Goal: Task Accomplishment & Management: Manage account settings

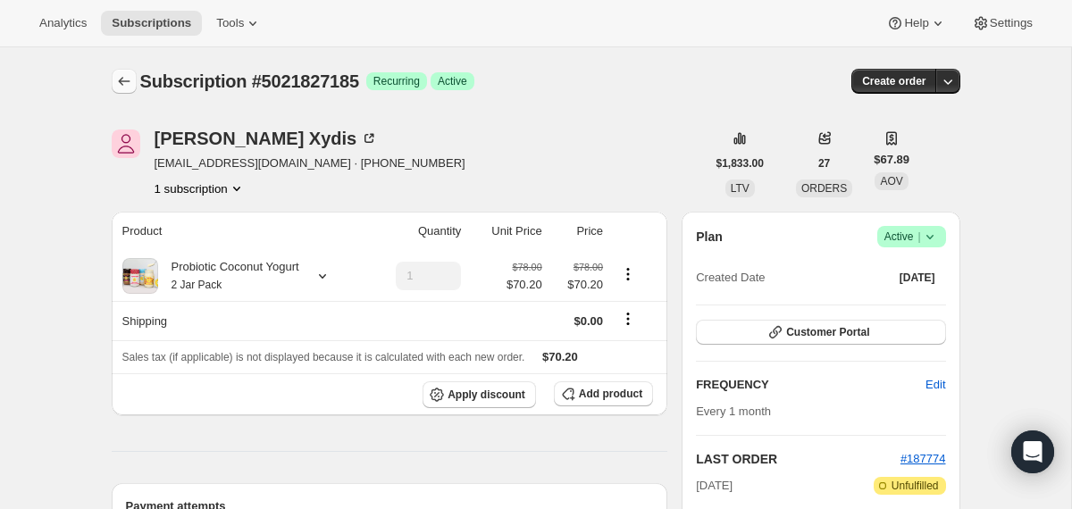
click at [120, 78] on icon "Subscriptions" at bounding box center [124, 81] width 18 height 18
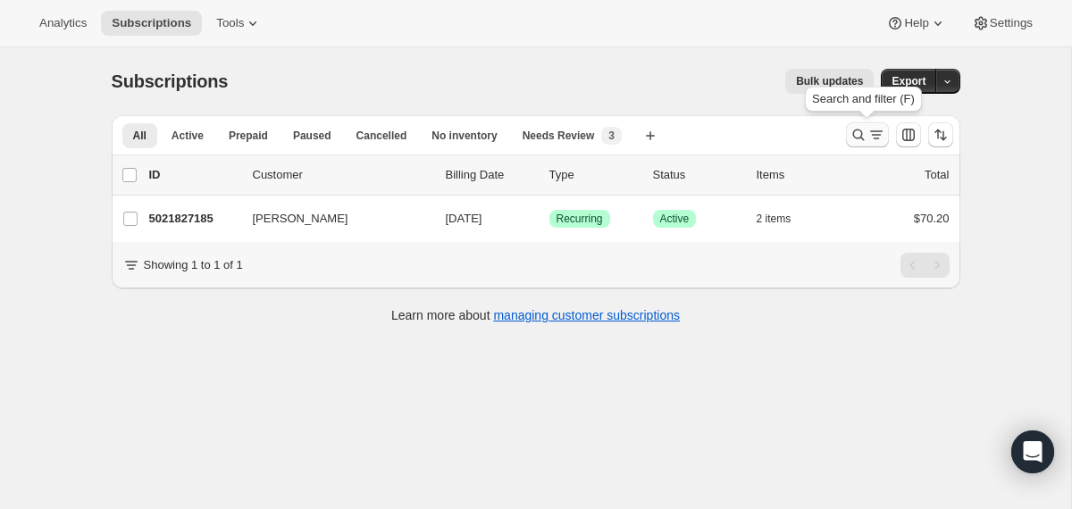
click at [861, 135] on icon "Search and filter results" at bounding box center [858, 136] width 12 height 12
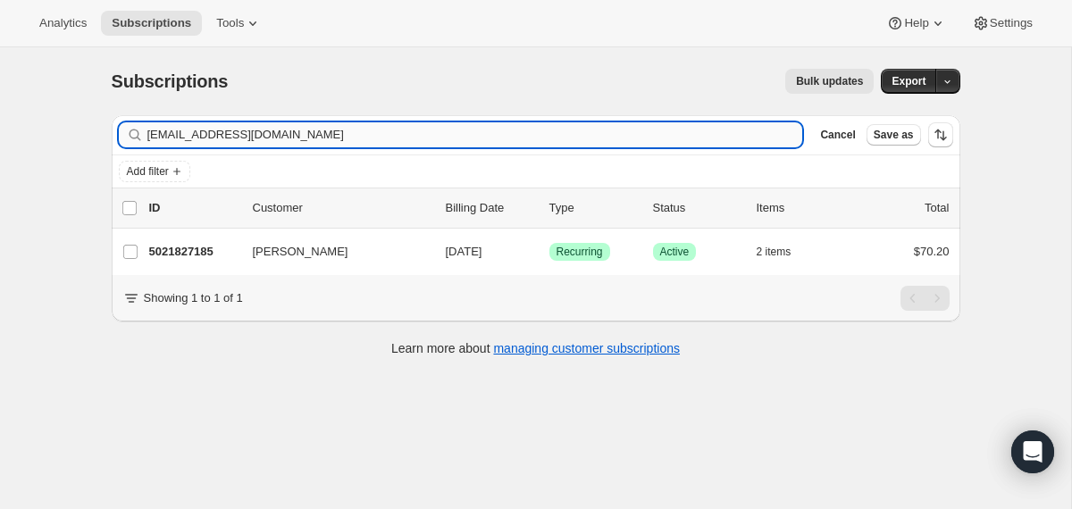
click at [447, 135] on input "[EMAIL_ADDRESS][DOMAIN_NAME]" at bounding box center [475, 134] width 656 height 25
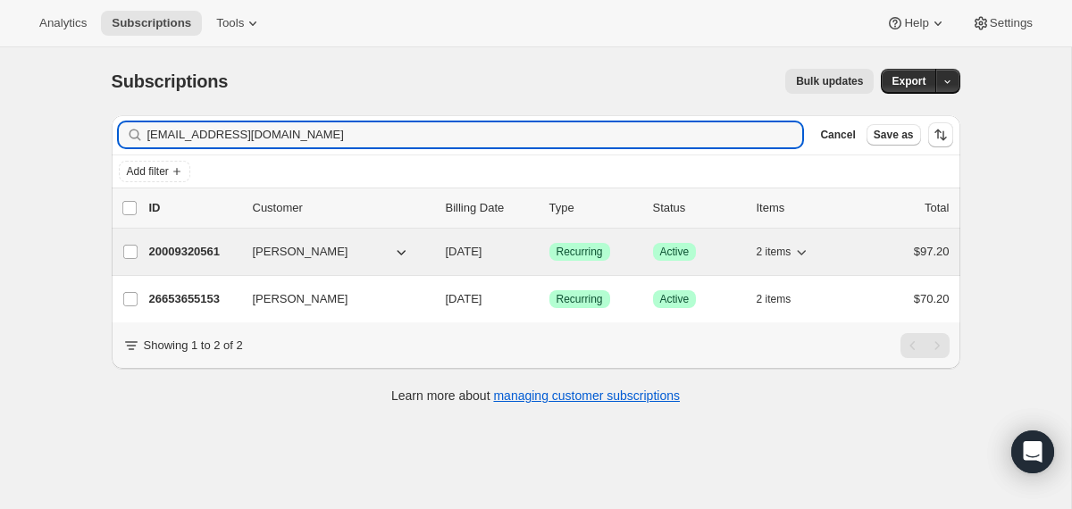
type input "[EMAIL_ADDRESS][DOMAIN_NAME]"
click at [444, 241] on div "20009320561 [PERSON_NAME] [DATE] Success Recurring Success Active 2 items $97.20" at bounding box center [549, 251] width 800 height 25
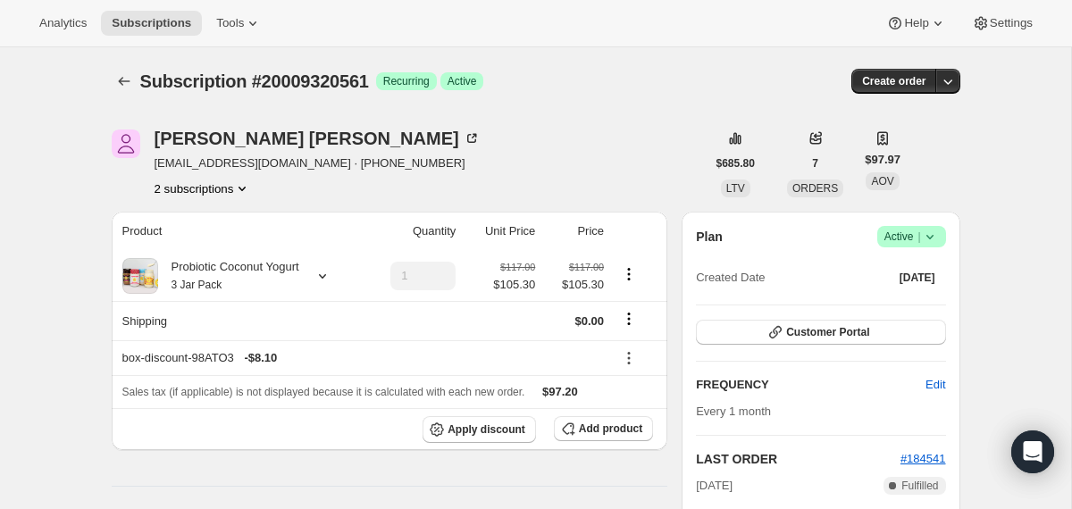
click at [925, 230] on icon at bounding box center [930, 237] width 18 height 18
click at [908, 294] on span "Cancel subscription" at bounding box center [904, 303] width 101 height 18
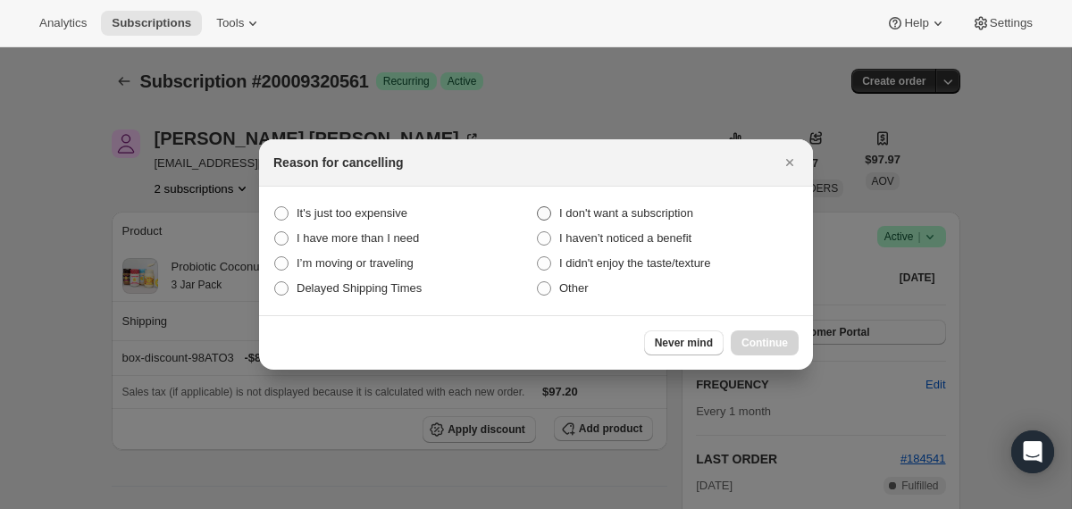
click at [684, 207] on span "I don't want a subscription" at bounding box center [626, 212] width 134 height 13
click at [538, 207] on subscription "I don't want a subscription" at bounding box center [537, 206] width 1 height 1
radio subscription "true"
click at [763, 343] on span "Continue" at bounding box center [764, 343] width 46 height 14
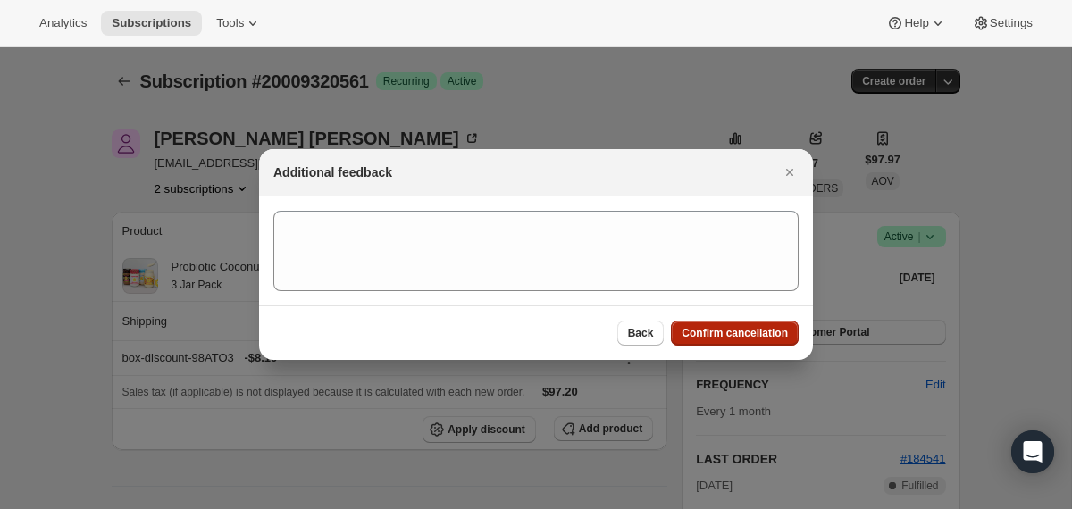
click at [763, 337] on span "Confirm cancellation" at bounding box center [735, 333] width 106 height 14
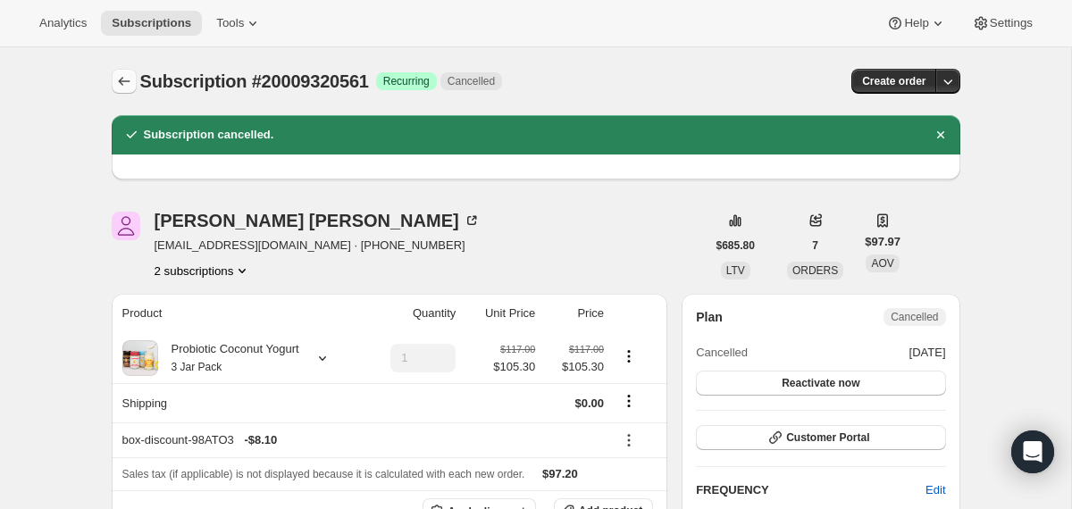
click at [121, 84] on icon "Subscriptions" at bounding box center [124, 81] width 12 height 9
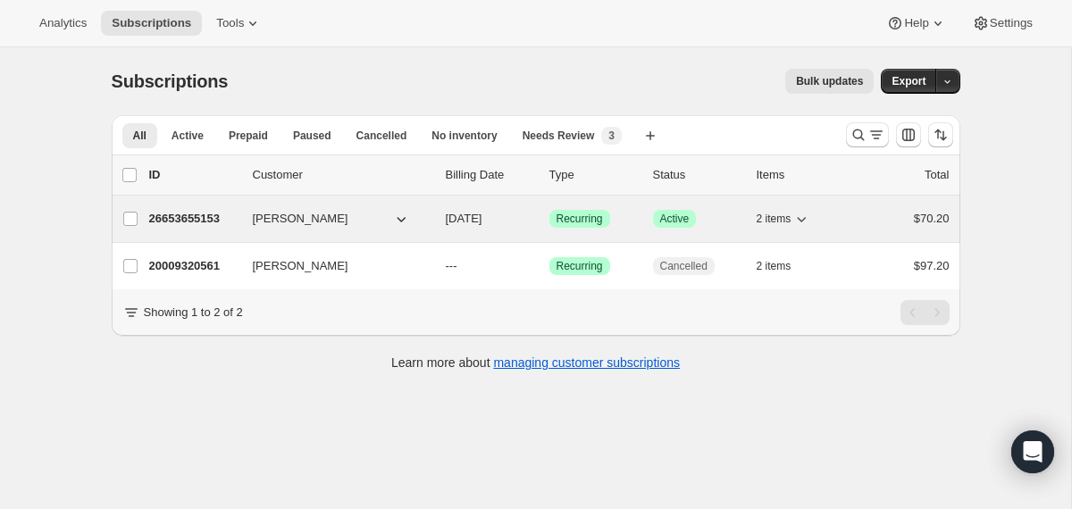
click at [445, 226] on div "26653655153 [PERSON_NAME] [DATE] Success Recurring Success Active 2 items $70.20" at bounding box center [549, 218] width 800 height 25
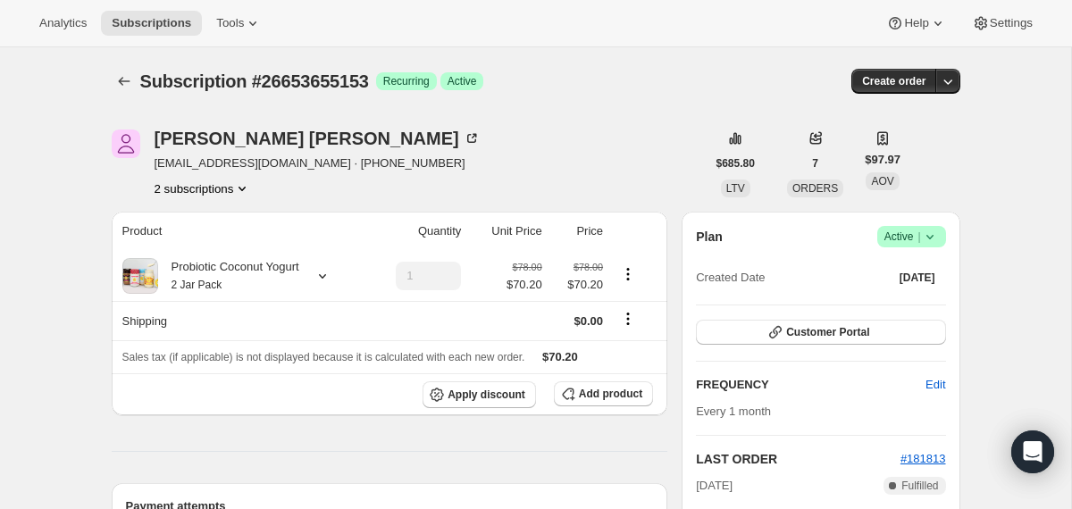
click at [928, 237] on icon at bounding box center [928, 237] width 7 height 4
click at [896, 298] on span "Cancel subscription" at bounding box center [904, 302] width 101 height 13
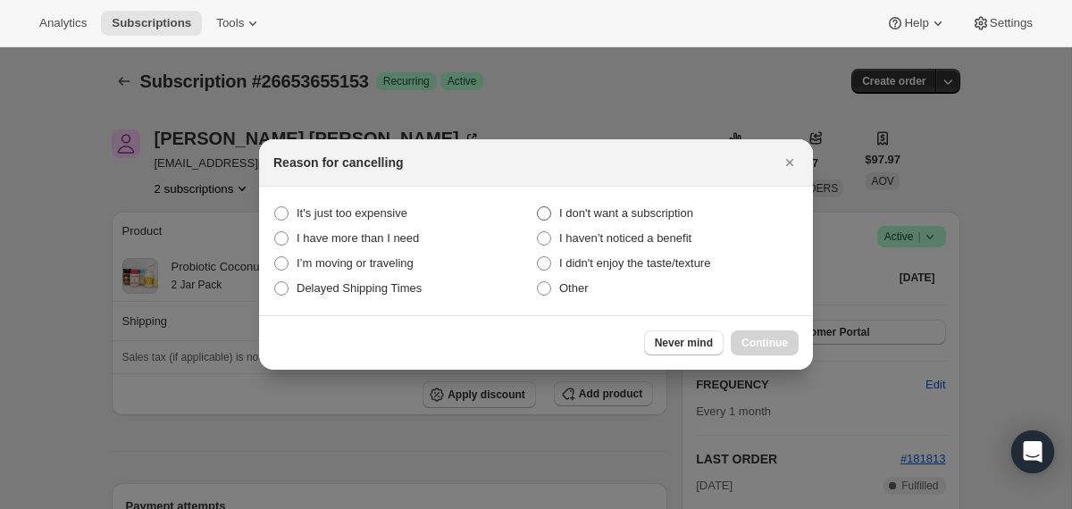
click at [676, 202] on label "I don't want a subscription" at bounding box center [667, 213] width 263 height 25
click at [538, 206] on subscription "I don't want a subscription" at bounding box center [537, 206] width 1 height 1
radio subscription "true"
click at [768, 339] on span "Continue" at bounding box center [764, 343] width 46 height 14
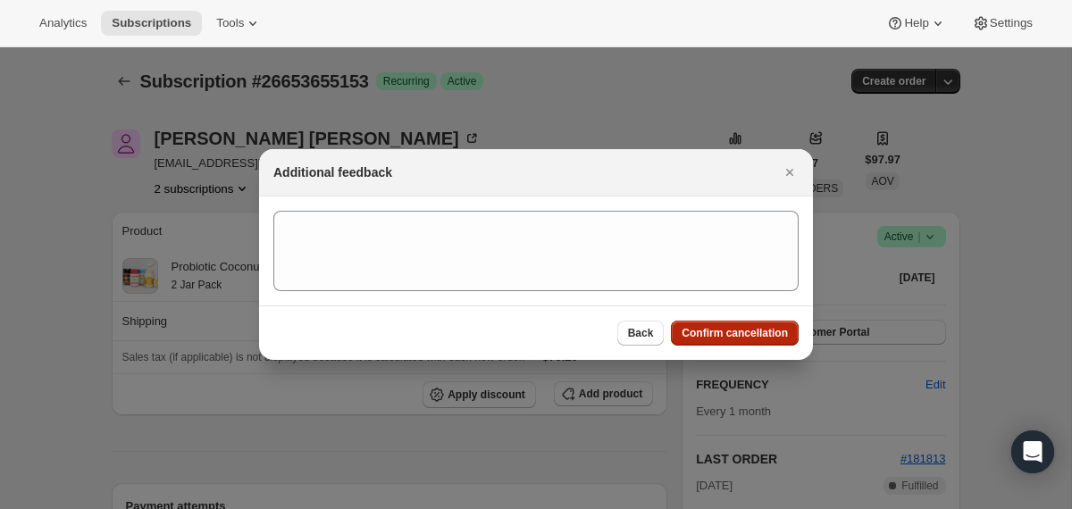
click at [765, 332] on span "Confirm cancellation" at bounding box center [735, 333] width 106 height 14
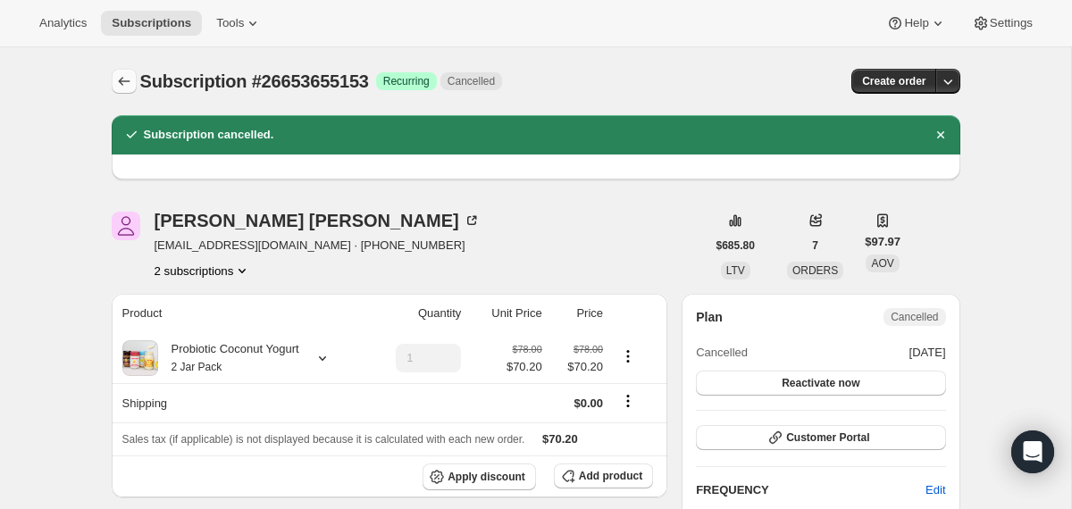
click at [117, 82] on icon "Subscriptions" at bounding box center [124, 81] width 18 height 18
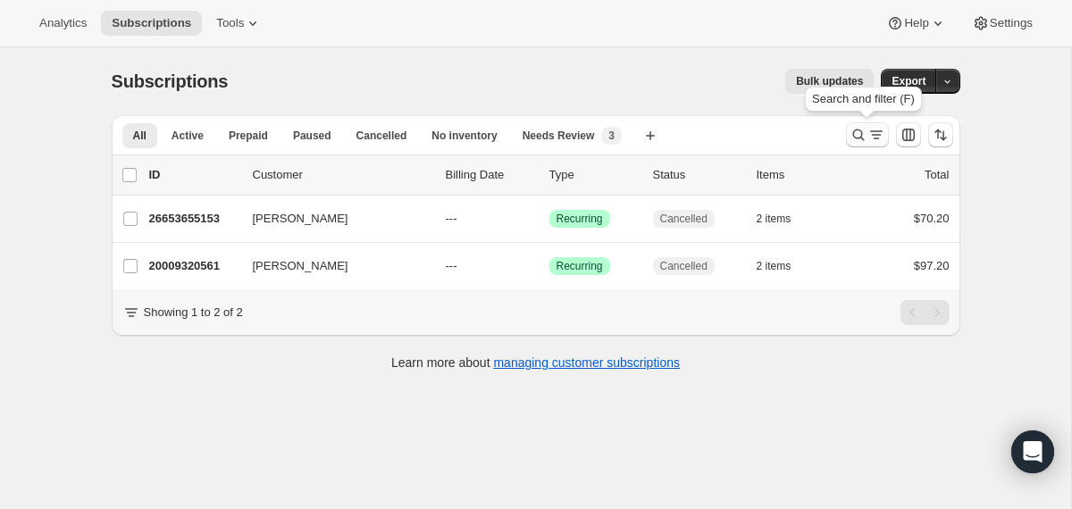
click at [852, 138] on icon "Search and filter results" at bounding box center [858, 135] width 18 height 18
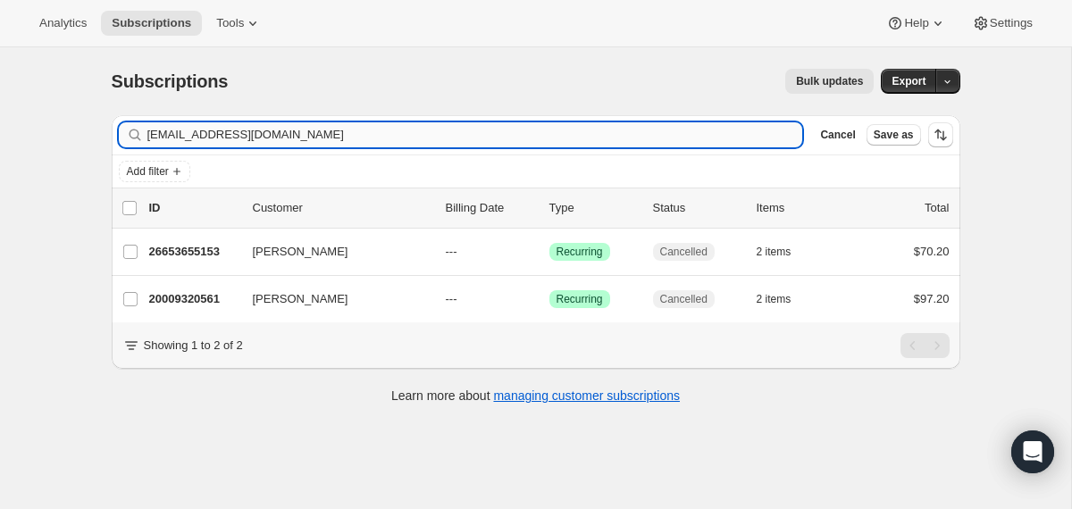
click at [553, 136] on input "[EMAIL_ADDRESS][DOMAIN_NAME]" at bounding box center [475, 134] width 656 height 25
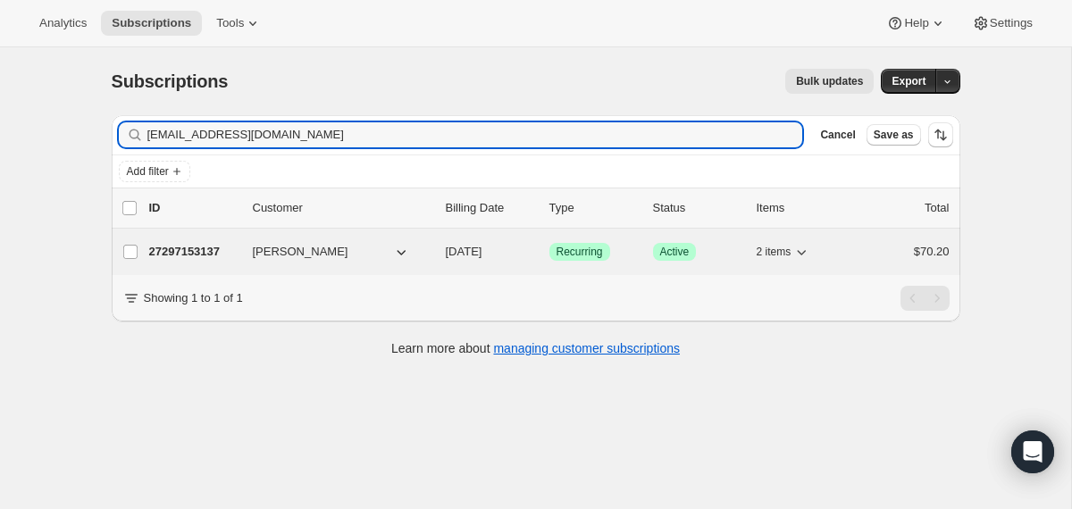
type input "[EMAIL_ADDRESS][DOMAIN_NAME]"
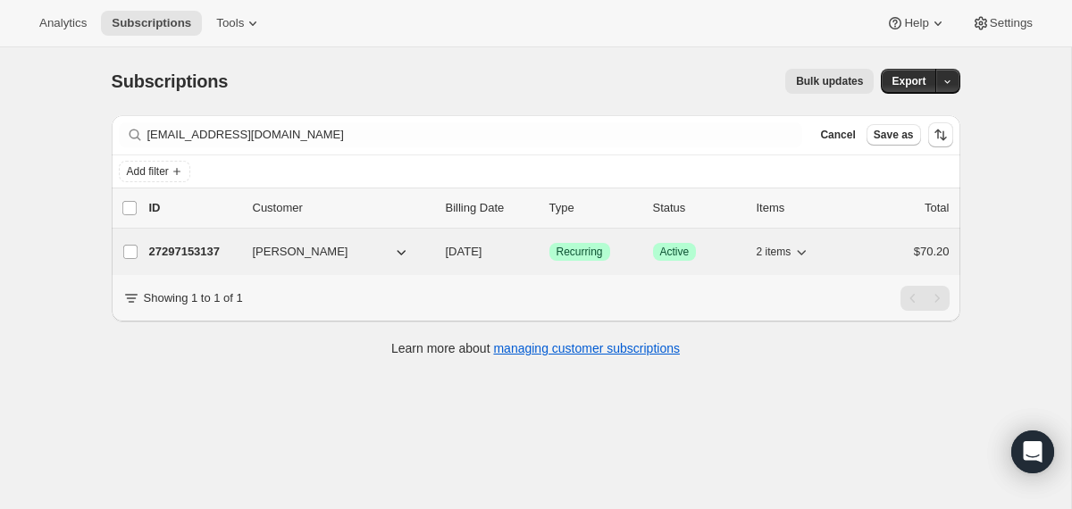
click at [452, 248] on span "[DATE]" at bounding box center [464, 251] width 37 height 13
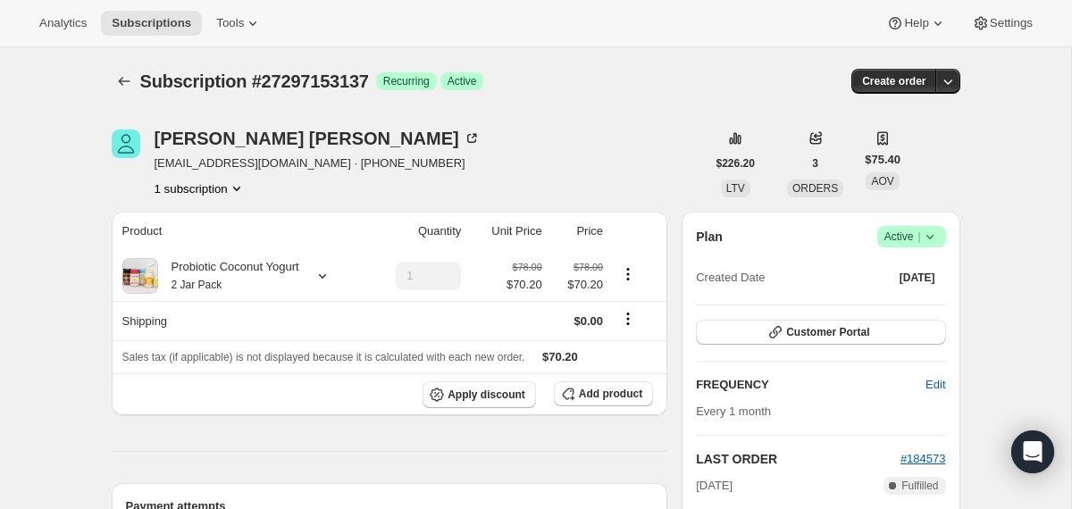
click at [936, 234] on icon at bounding box center [930, 237] width 18 height 18
click at [911, 303] on span "Cancel subscription" at bounding box center [904, 302] width 101 height 13
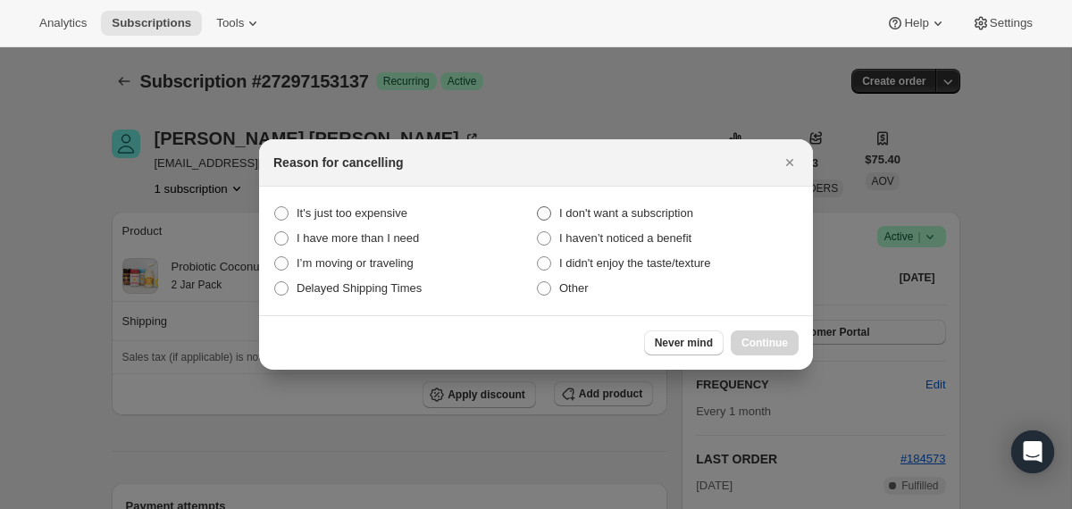
click at [663, 212] on span "I don't want a subscription" at bounding box center [626, 212] width 134 height 13
click at [538, 207] on subscription "I don't want a subscription" at bounding box center [537, 206] width 1 height 1
radio subscription "true"
click at [762, 333] on button "Continue" at bounding box center [765, 343] width 68 height 25
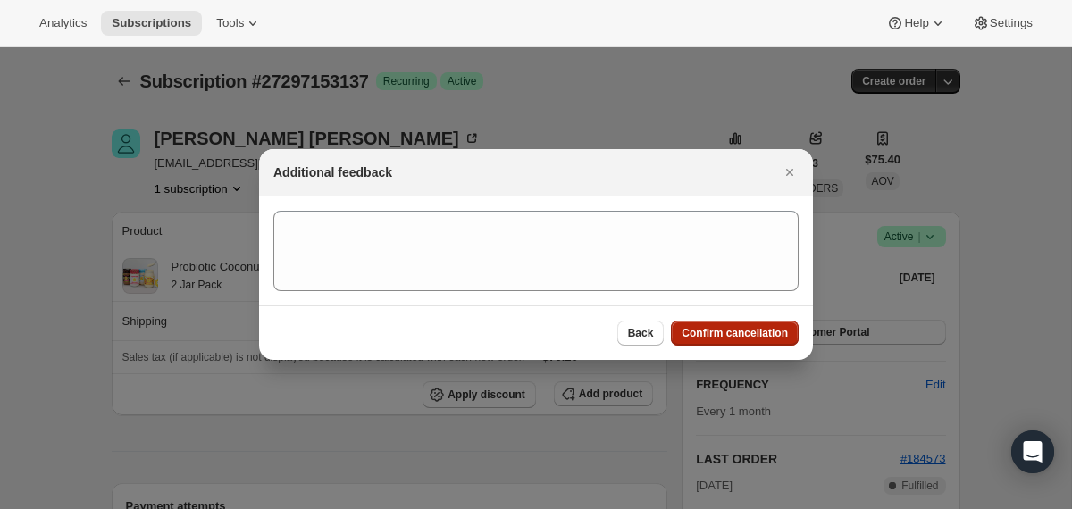
click at [762, 333] on span "Confirm cancellation" at bounding box center [735, 333] width 106 height 14
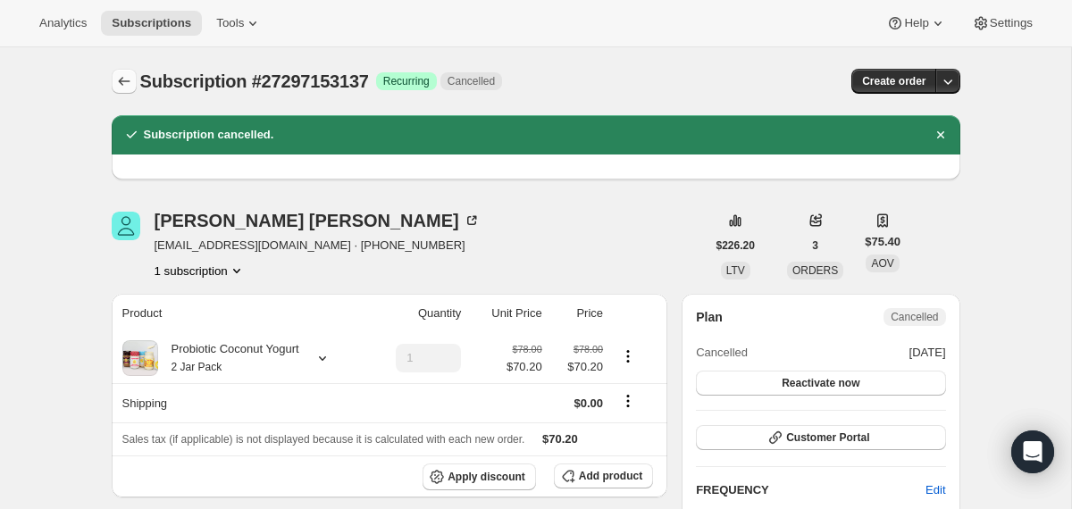
click at [121, 79] on icon "Subscriptions" at bounding box center [124, 81] width 12 height 9
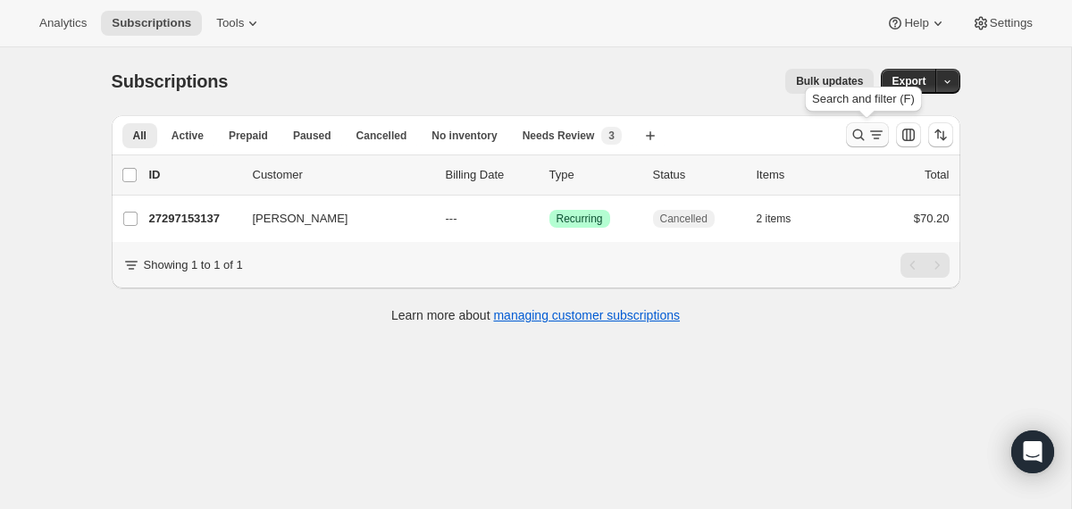
click at [858, 140] on icon "Search and filter results" at bounding box center [858, 135] width 18 height 18
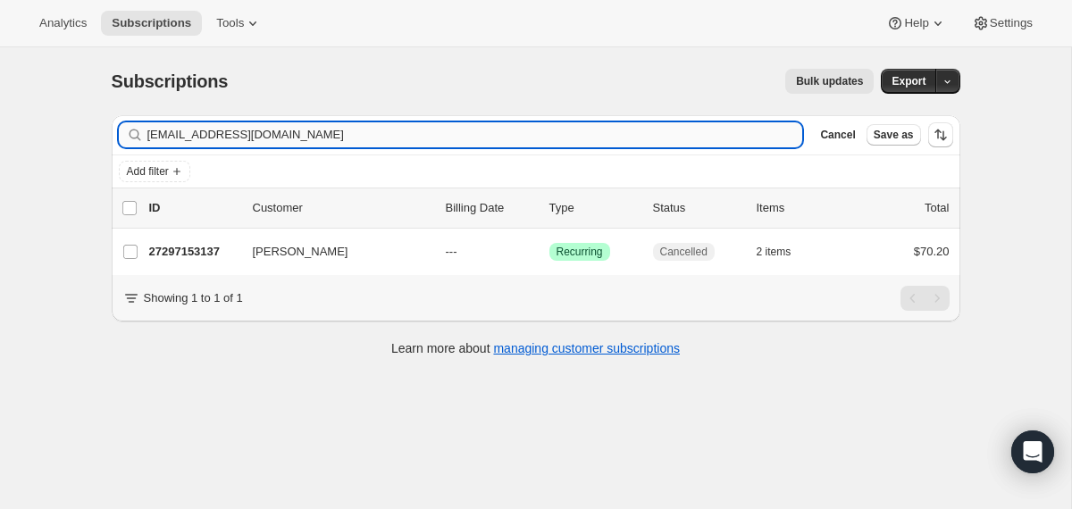
click at [672, 138] on input "[EMAIL_ADDRESS][DOMAIN_NAME]" at bounding box center [475, 134] width 656 height 25
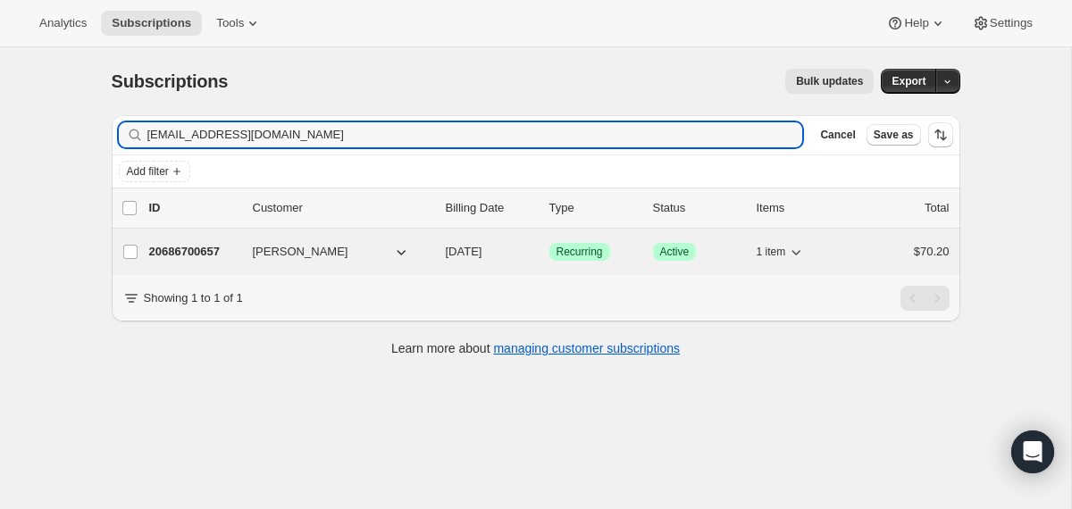
type input "[EMAIL_ADDRESS][DOMAIN_NAME]"
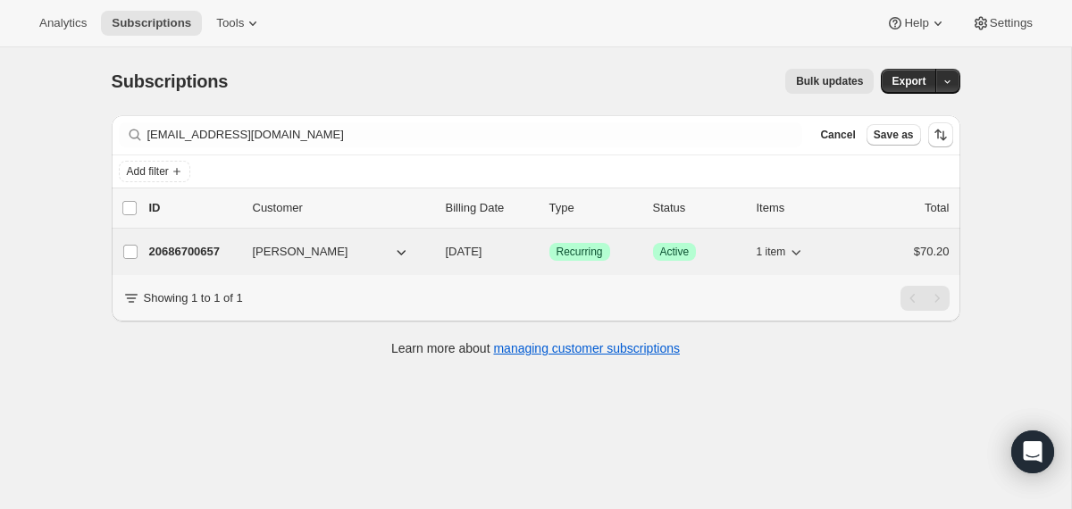
click at [444, 256] on div "20686700657 [PERSON_NAME] [DATE] Success Recurring Success Active 1 item $70.20" at bounding box center [549, 251] width 800 height 25
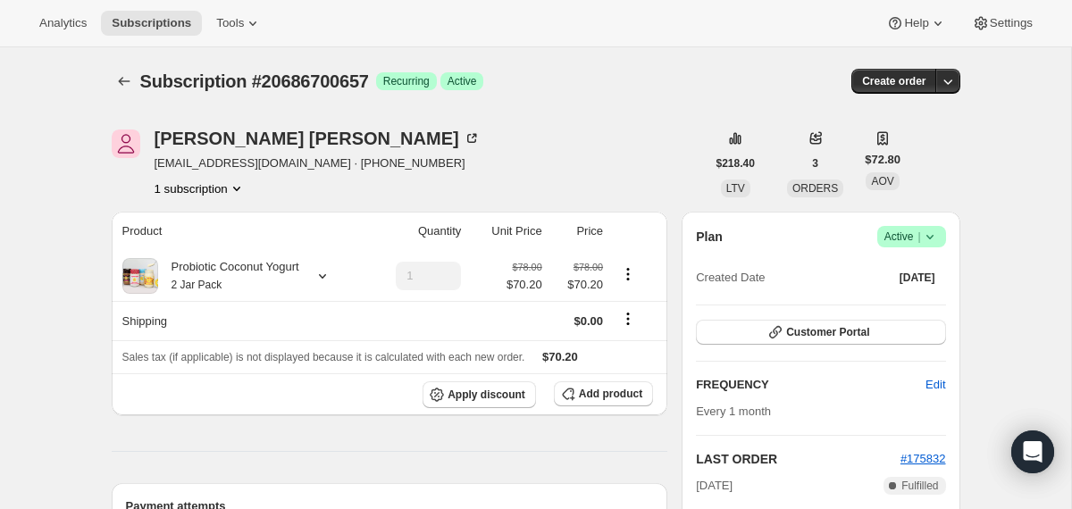
click at [933, 232] on icon at bounding box center [930, 237] width 18 height 18
click at [889, 296] on span "Cancel subscription" at bounding box center [904, 302] width 101 height 13
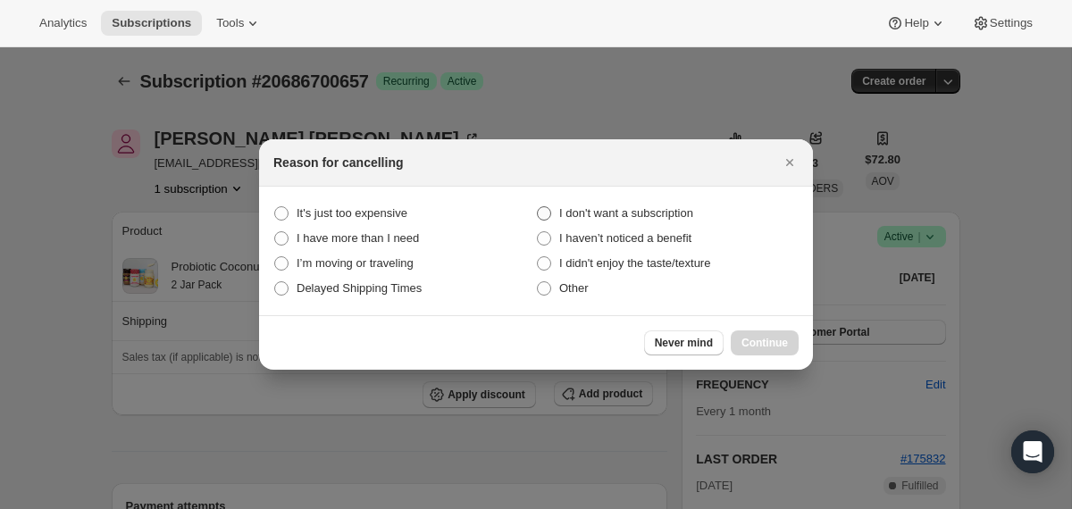
click at [659, 216] on span "I don't want a subscription" at bounding box center [626, 212] width 134 height 13
click at [538, 207] on subscription "I don't want a subscription" at bounding box center [537, 206] width 1 height 1
radio subscription "true"
click at [758, 347] on span "Continue" at bounding box center [764, 343] width 46 height 14
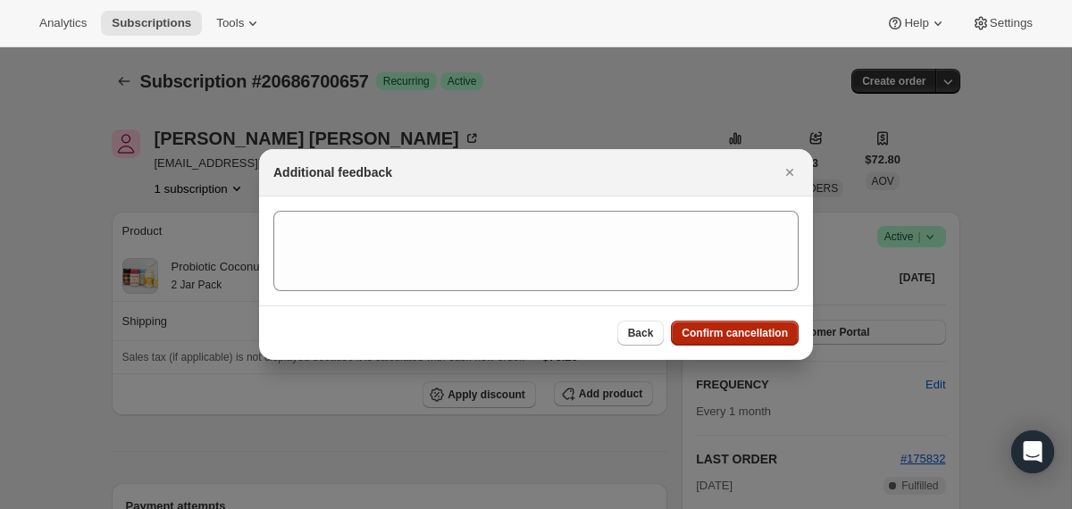
click at [757, 340] on button "Confirm cancellation" at bounding box center [735, 333] width 128 height 25
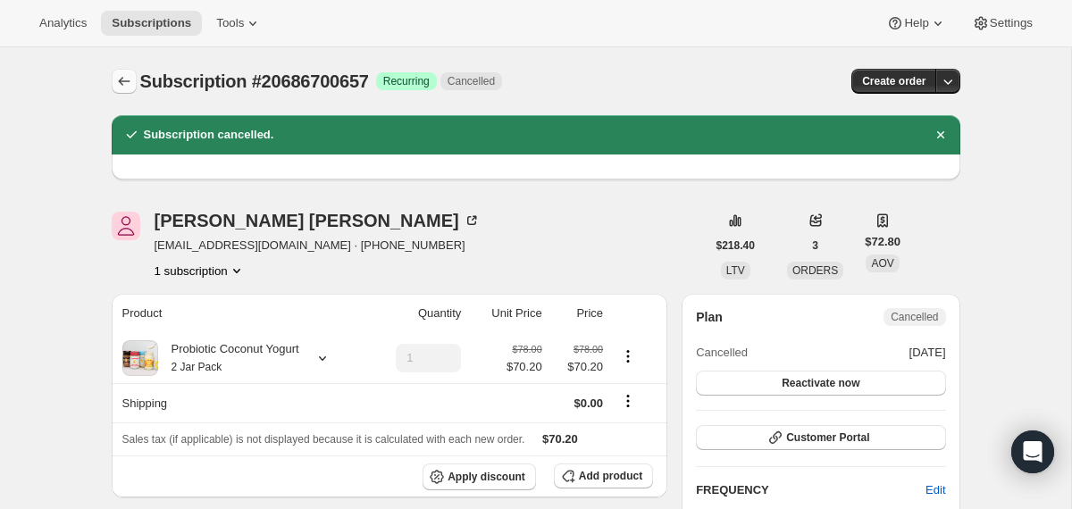
click at [115, 84] on icon "Subscriptions" at bounding box center [124, 81] width 18 height 18
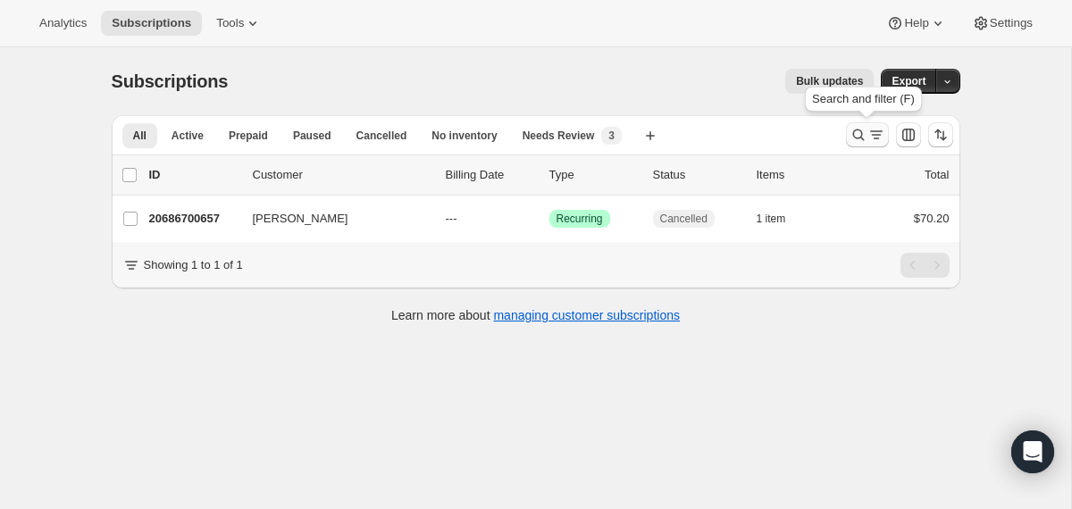
click at [853, 134] on icon "Search and filter results" at bounding box center [858, 136] width 12 height 12
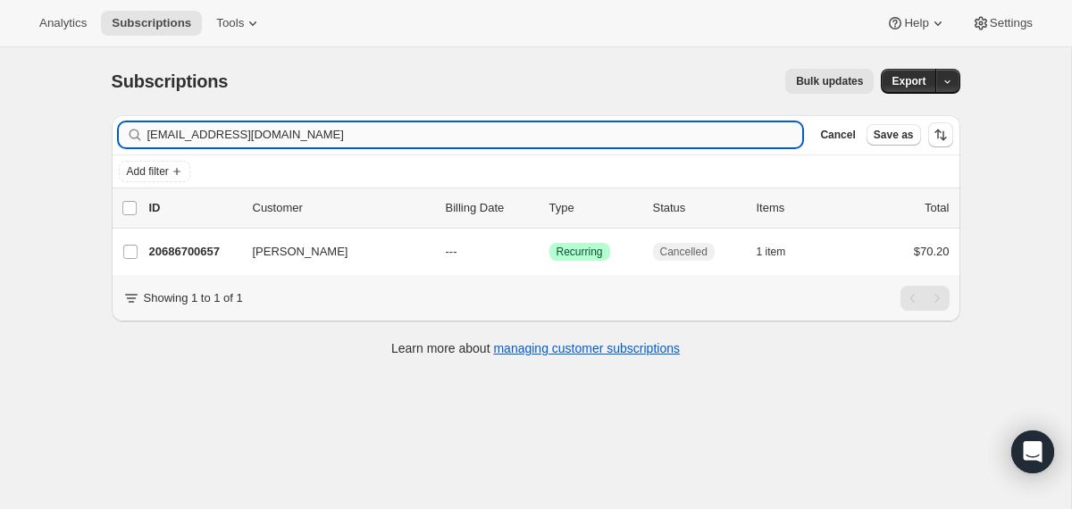
click at [565, 135] on input "[EMAIL_ADDRESS][DOMAIN_NAME]" at bounding box center [475, 134] width 656 height 25
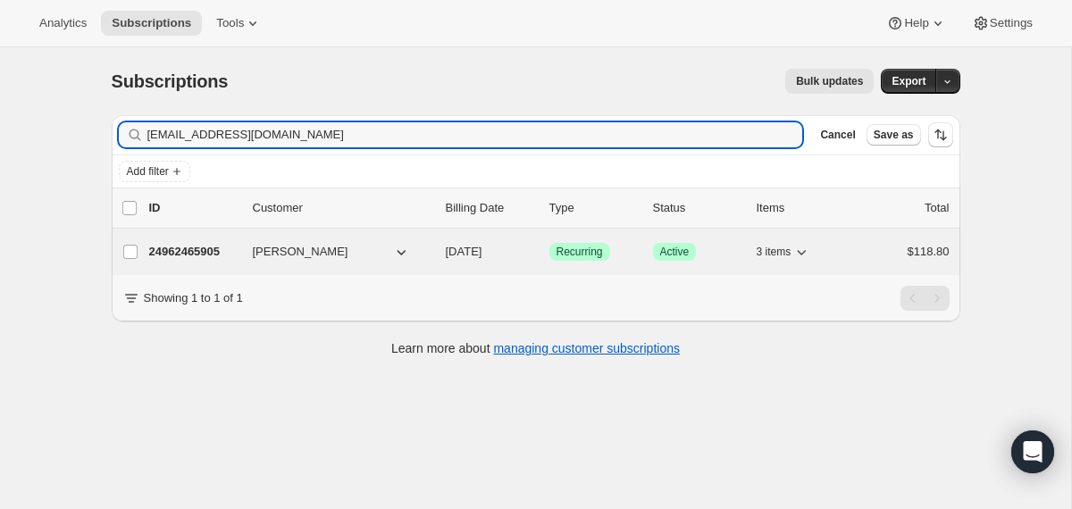
type input "[EMAIL_ADDRESS][DOMAIN_NAME]"
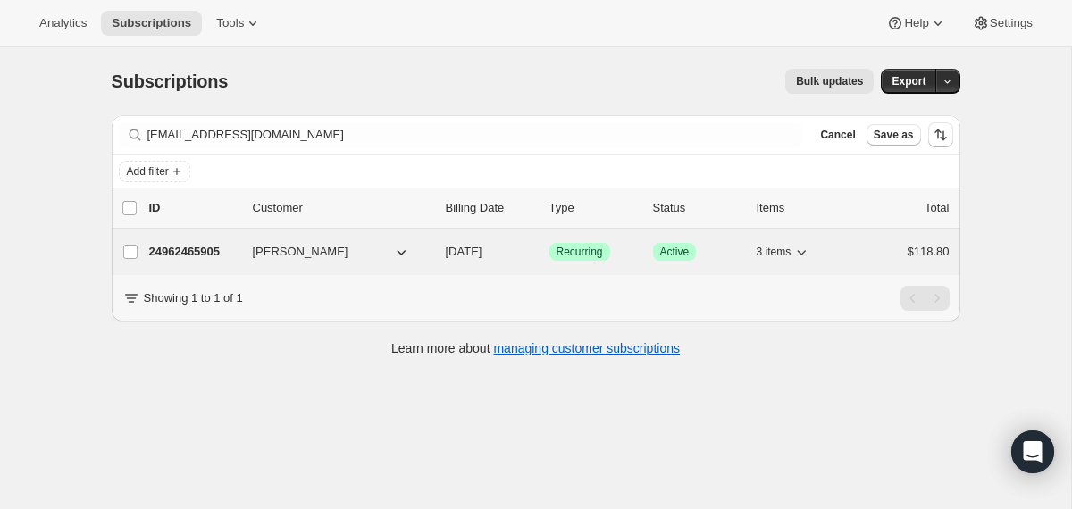
click at [430, 254] on div "[PERSON_NAME]" at bounding box center [342, 252] width 179 height 18
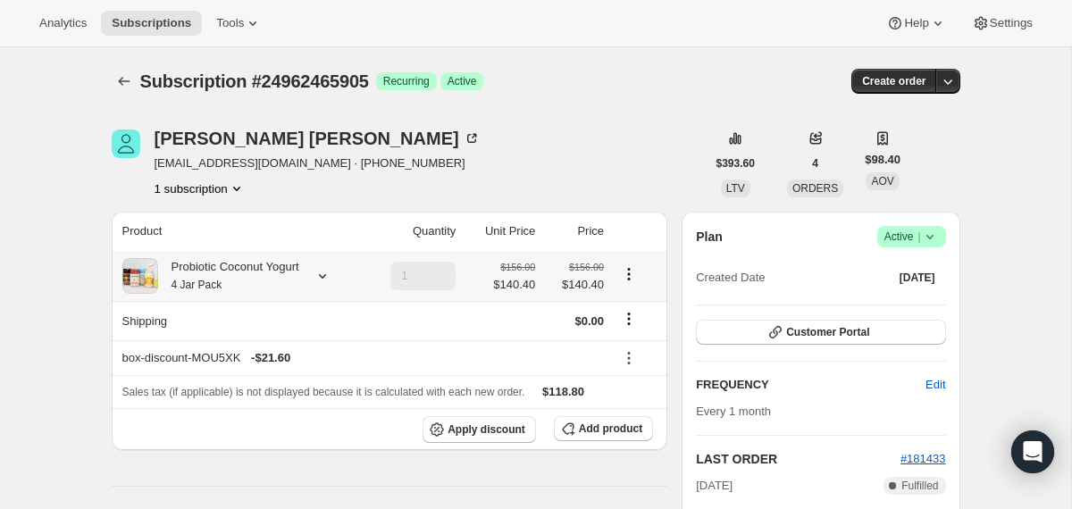
click at [297, 285] on div "Probiotic Coconut Yogurt 4 Jar Pack" at bounding box center [228, 276] width 141 height 36
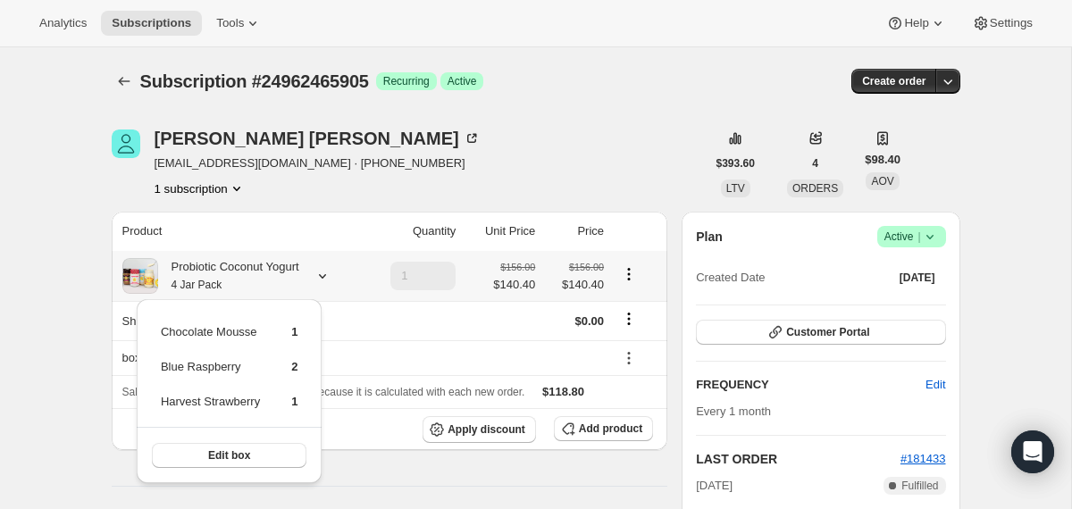
click at [297, 285] on div "Probiotic Coconut Yogurt 4 Jar Pack" at bounding box center [228, 276] width 141 height 36
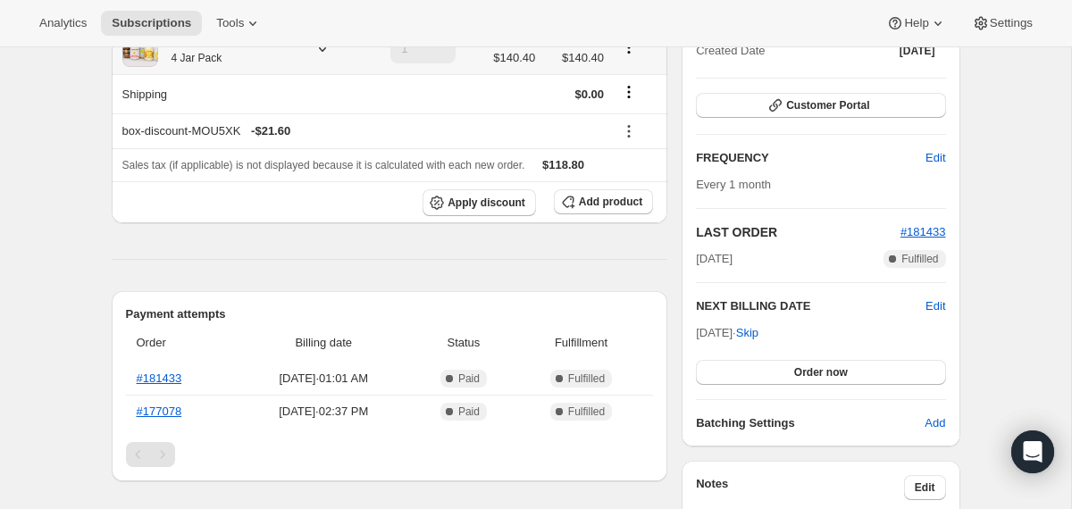
scroll to position [229, 0]
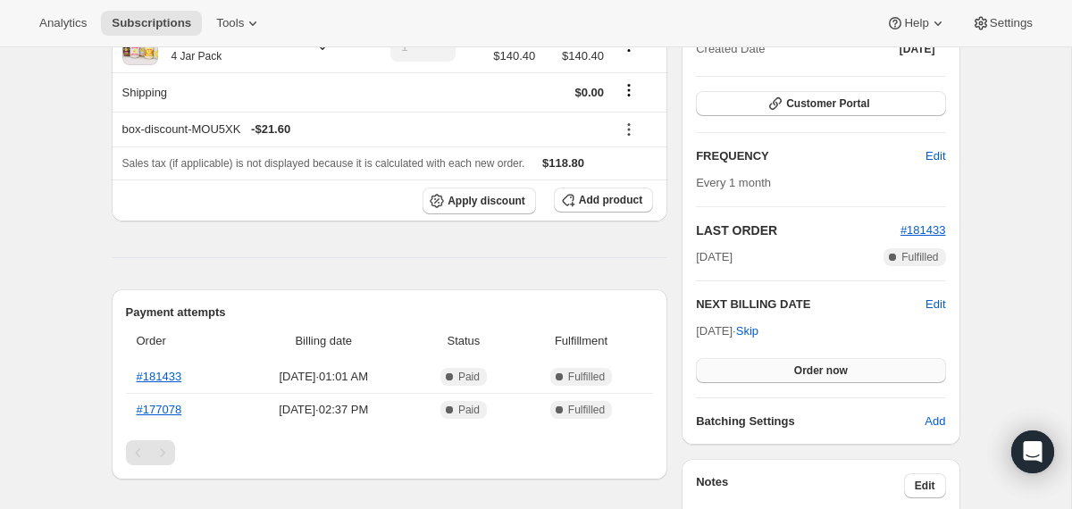
click at [766, 381] on button "Order now" at bounding box center [820, 370] width 249 height 25
click at [766, 381] on button "Click to confirm" at bounding box center [820, 370] width 249 height 25
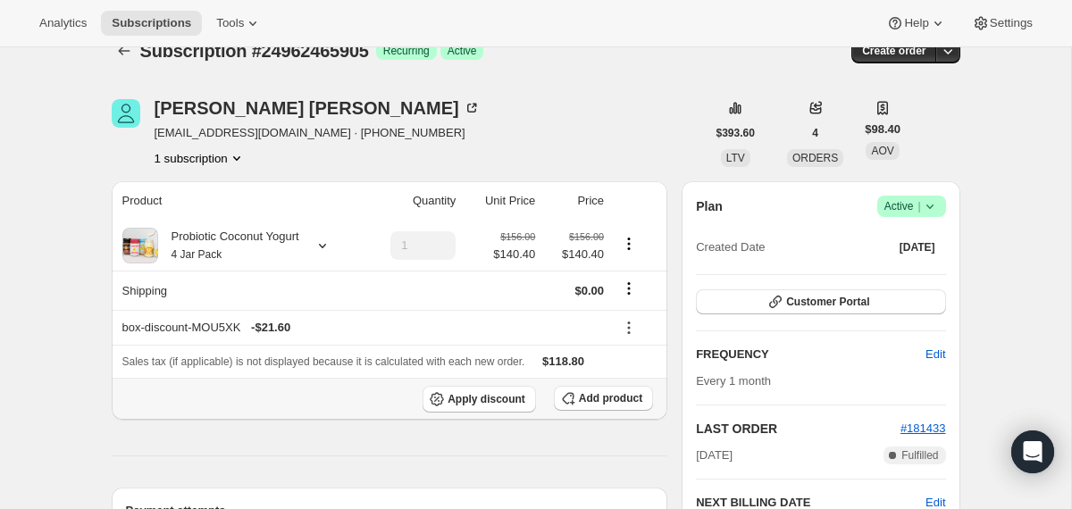
scroll to position [0, 0]
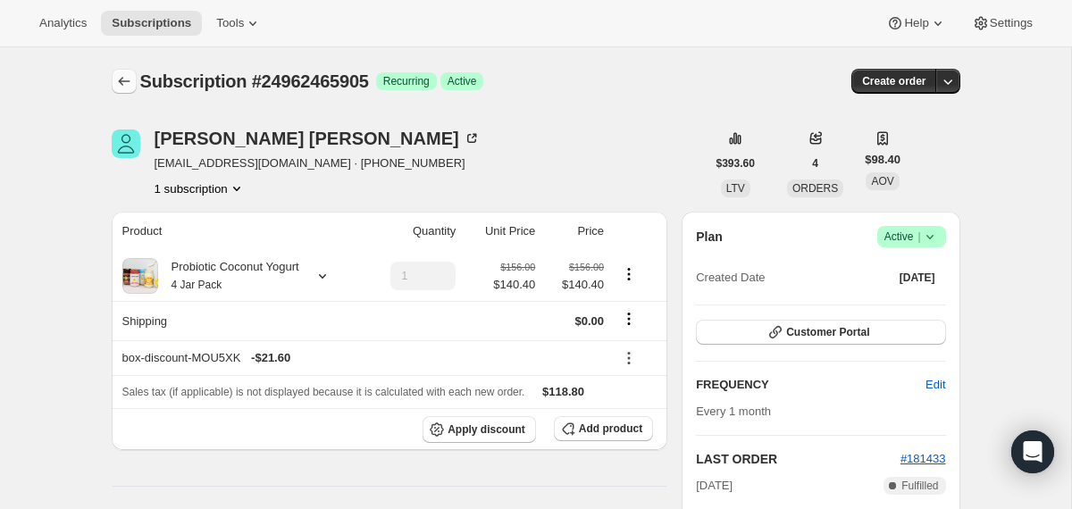
click at [127, 86] on icon "Subscriptions" at bounding box center [124, 81] width 18 height 18
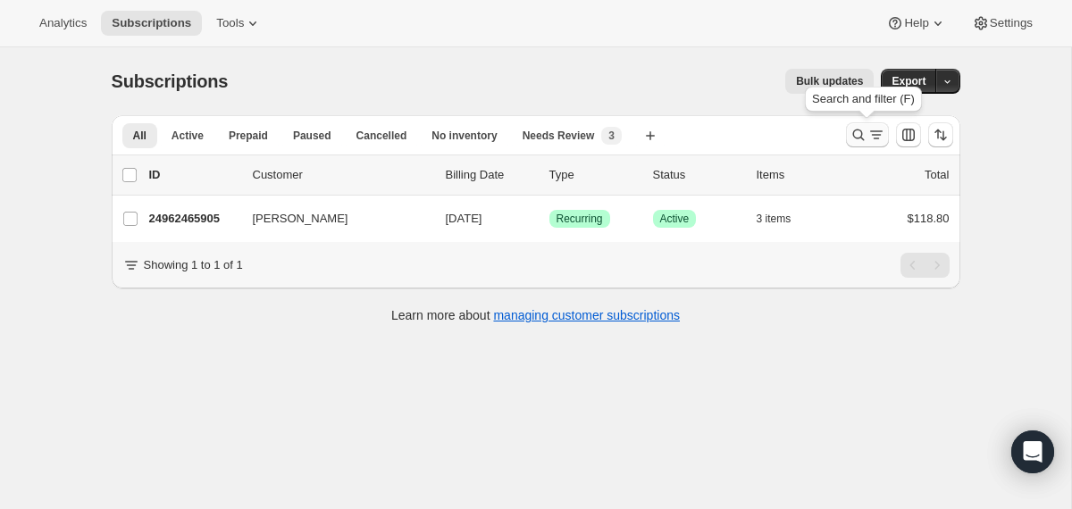
click at [858, 138] on icon "Search and filter results" at bounding box center [858, 136] width 12 height 12
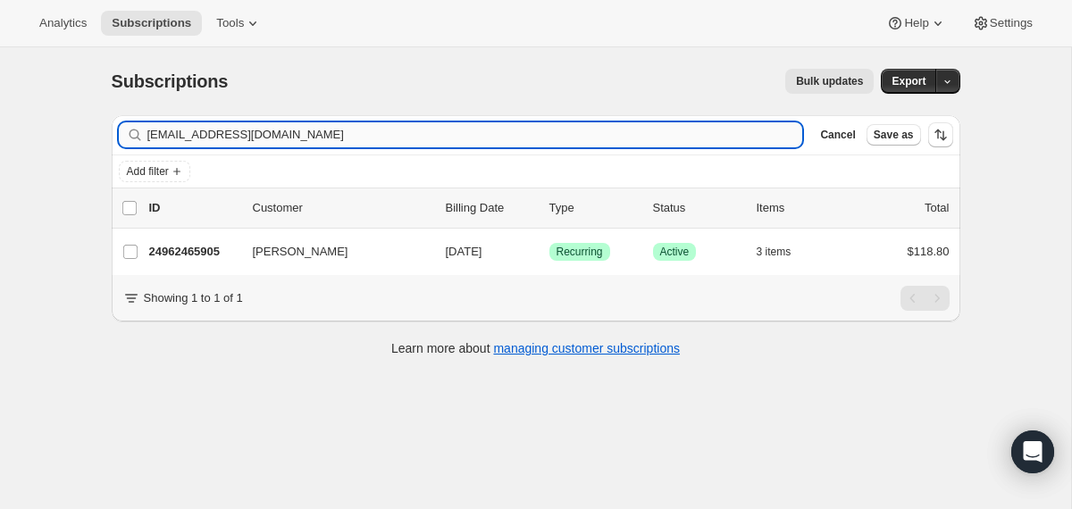
click at [557, 137] on input "[EMAIL_ADDRESS][DOMAIN_NAME]" at bounding box center [475, 134] width 656 height 25
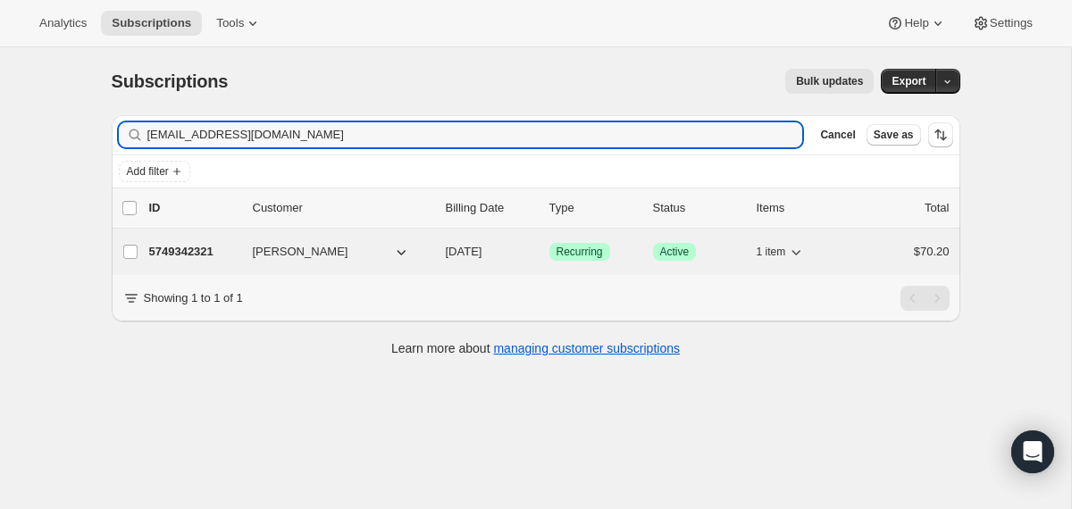
type input "[EMAIL_ADDRESS][DOMAIN_NAME]"
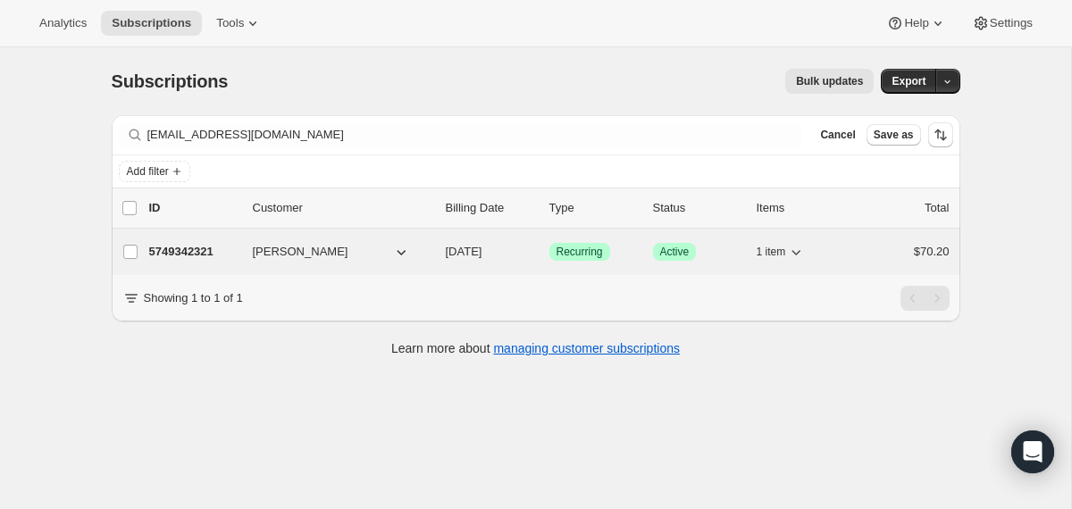
click at [442, 255] on div "5749342321 [PERSON_NAME] [DATE] Success Recurring Success Active 1 item $70.20" at bounding box center [549, 251] width 800 height 25
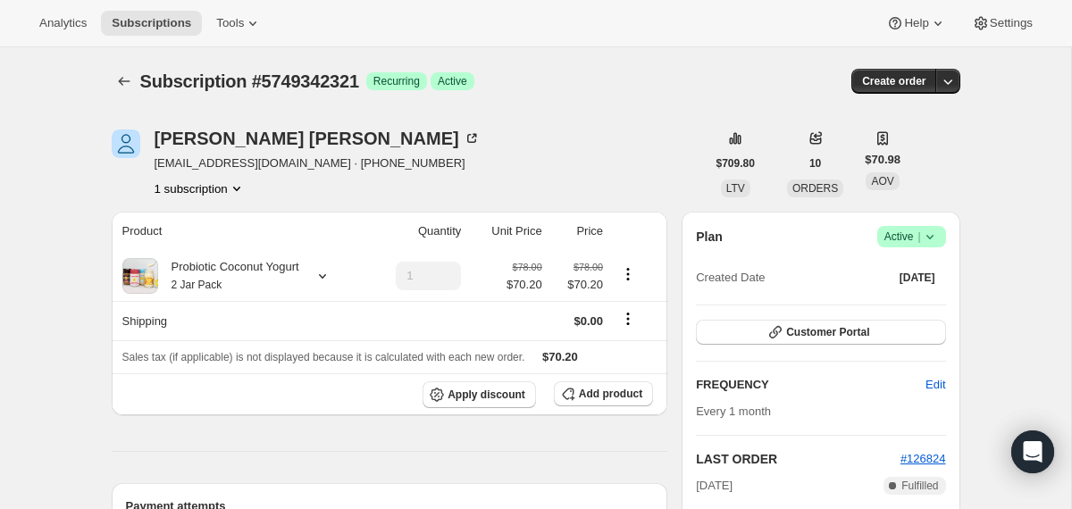
click at [929, 240] on icon at bounding box center [930, 237] width 18 height 18
click at [916, 304] on span "Cancel subscription" at bounding box center [904, 302] width 101 height 13
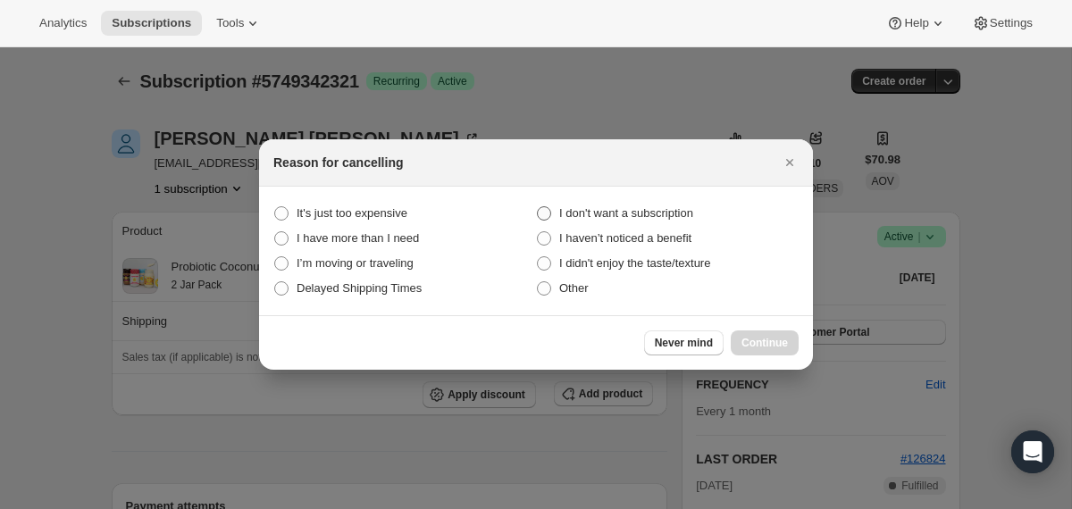
click at [667, 217] on span "I don't want a subscription" at bounding box center [626, 212] width 134 height 13
click at [538, 207] on subscription "I don't want a subscription" at bounding box center [537, 206] width 1 height 1
radio subscription "true"
click at [776, 351] on button "Continue" at bounding box center [765, 343] width 68 height 25
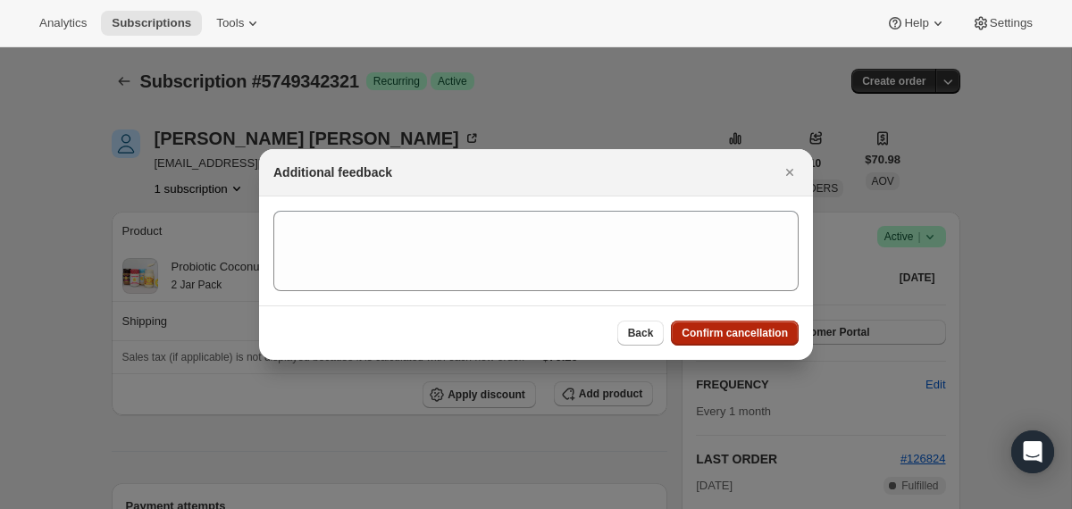
click at [764, 332] on span "Confirm cancellation" at bounding box center [735, 333] width 106 height 14
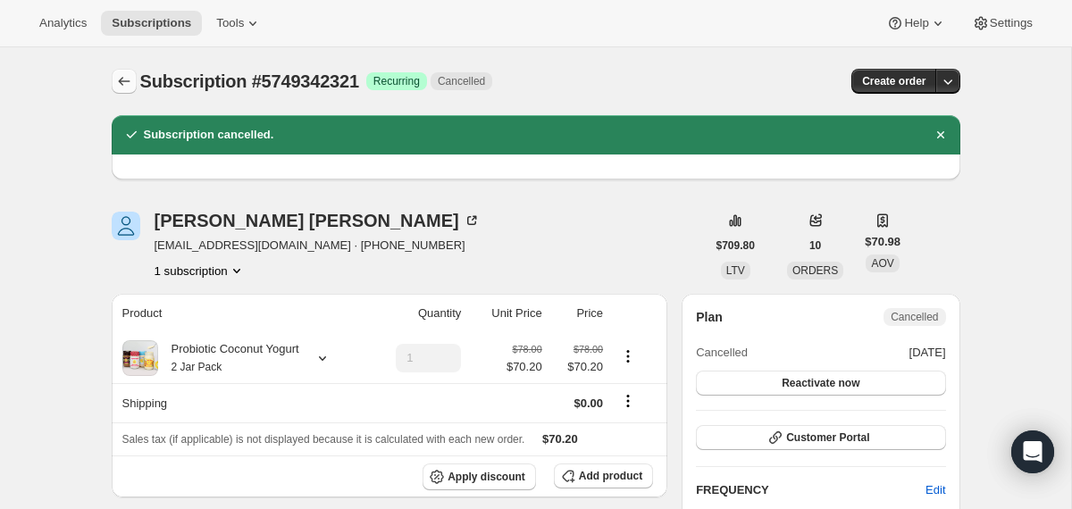
click at [122, 85] on icon "Subscriptions" at bounding box center [124, 81] width 12 height 9
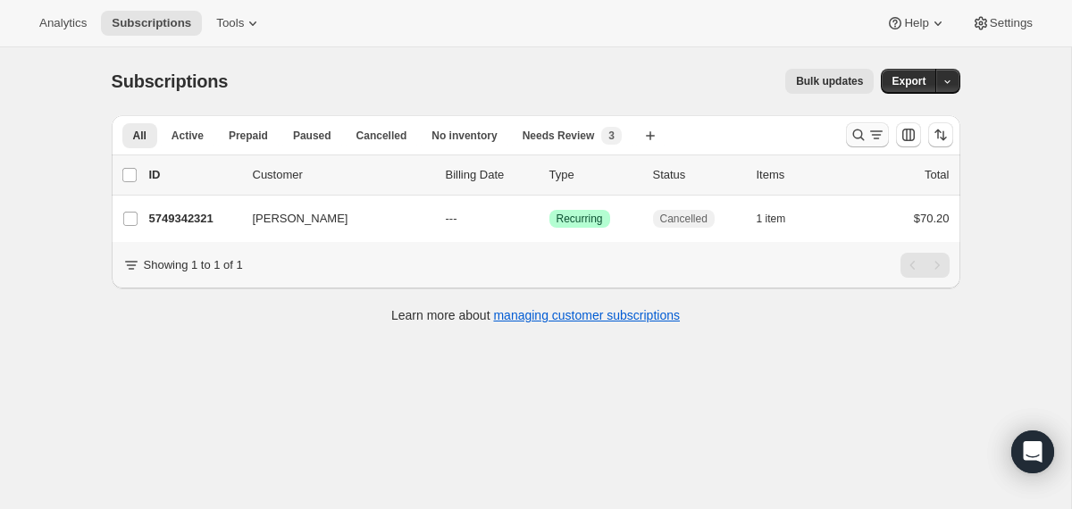
click at [853, 136] on icon "Search and filter results" at bounding box center [858, 136] width 12 height 12
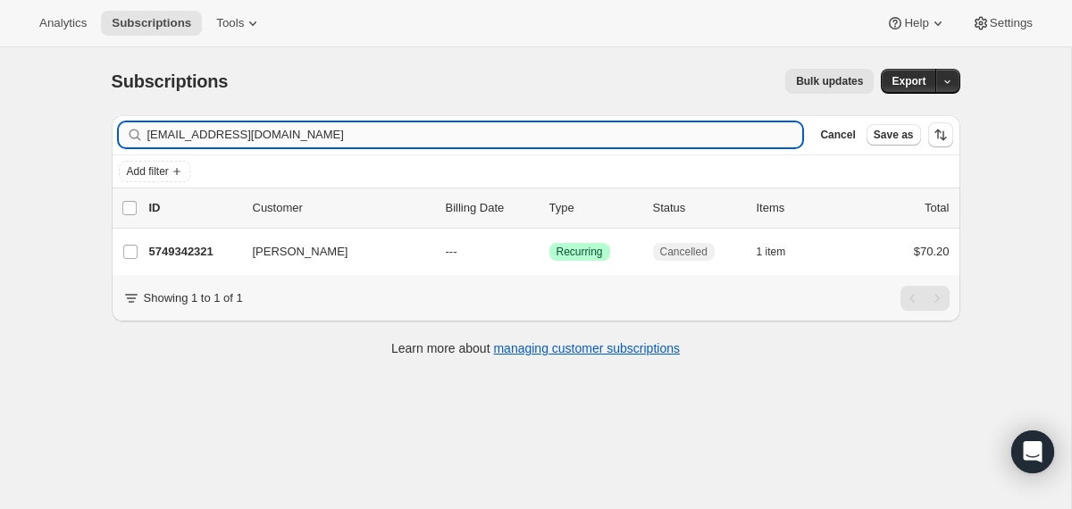
click at [625, 133] on input "[EMAIL_ADDRESS][DOMAIN_NAME]" at bounding box center [475, 134] width 656 height 25
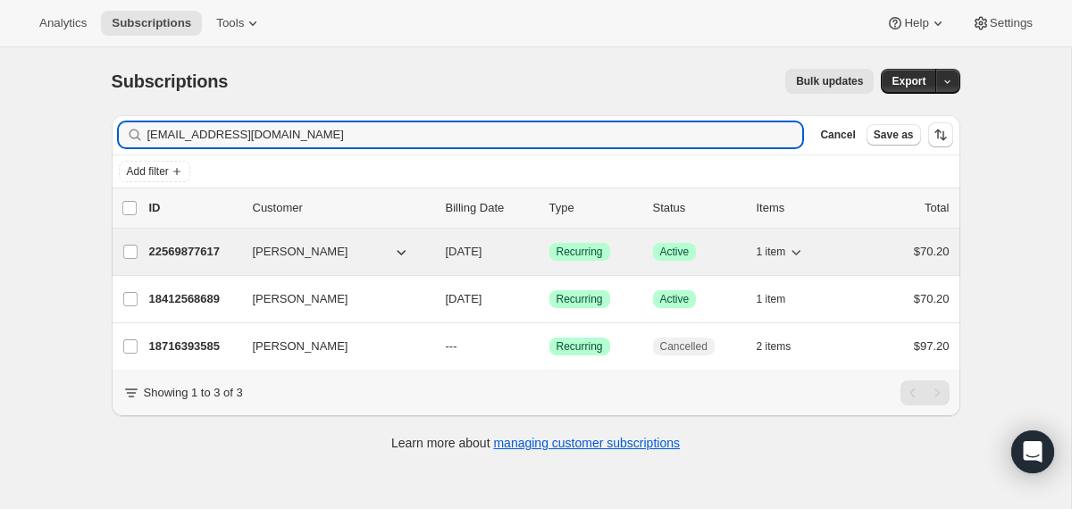
type input "ninagita89@gmail.com"
click at [439, 259] on div "22569877617 Nina Patel 09/16/2025 Success Recurring Success Active 1 item $70.20" at bounding box center [549, 251] width 800 height 25
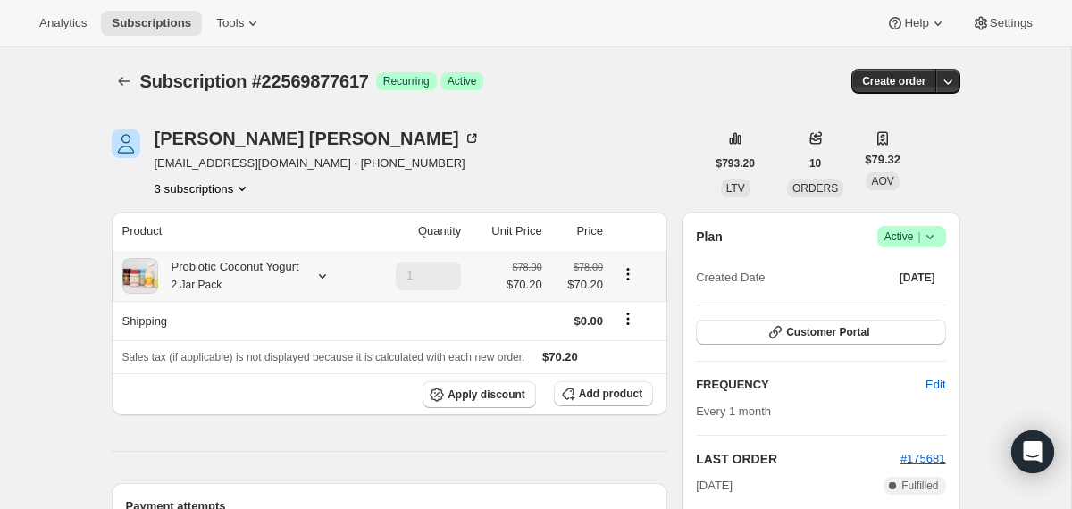
click at [290, 272] on div "Probiotic Coconut Yogurt 2 Jar Pack" at bounding box center [228, 276] width 141 height 36
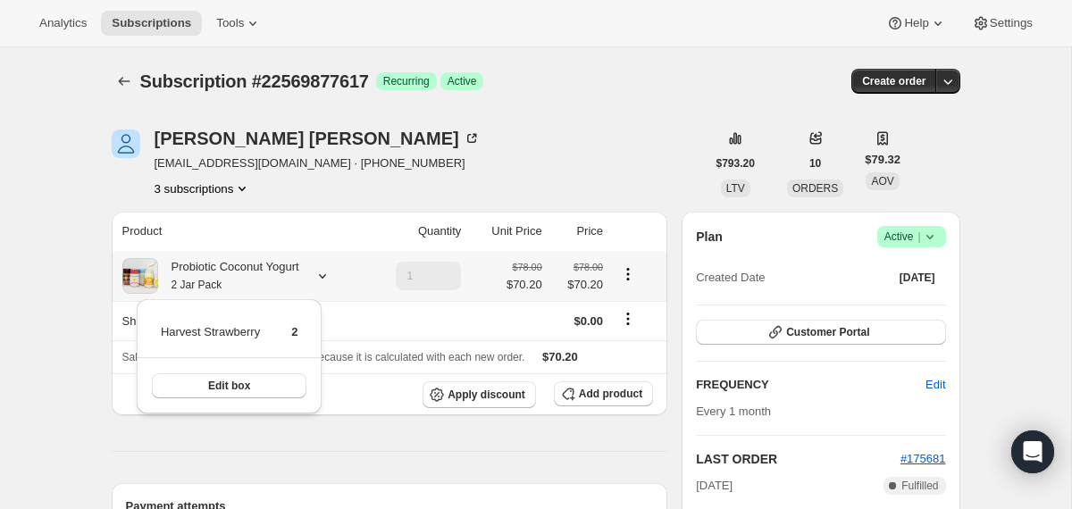
click at [290, 272] on div "Probiotic Coconut Yogurt 2 Jar Pack" at bounding box center [228, 276] width 141 height 36
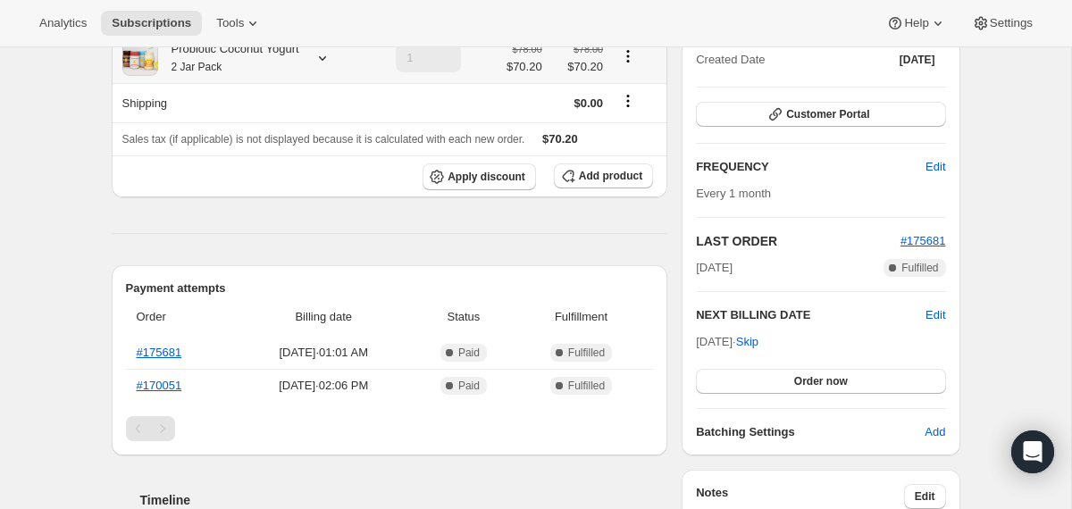
scroll to position [219, 0]
click at [931, 314] on span "Edit" at bounding box center [935, 314] width 20 height 18
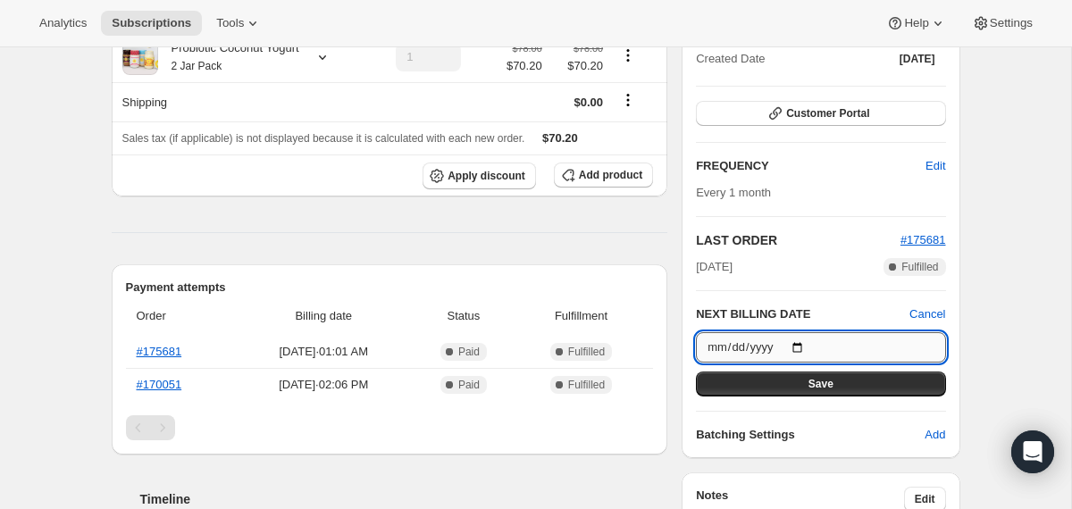
click at [804, 343] on input "2025-09-16" at bounding box center [820, 347] width 249 height 30
type input "2025-09-01"
click at [743, 383] on button "Save" at bounding box center [820, 384] width 249 height 25
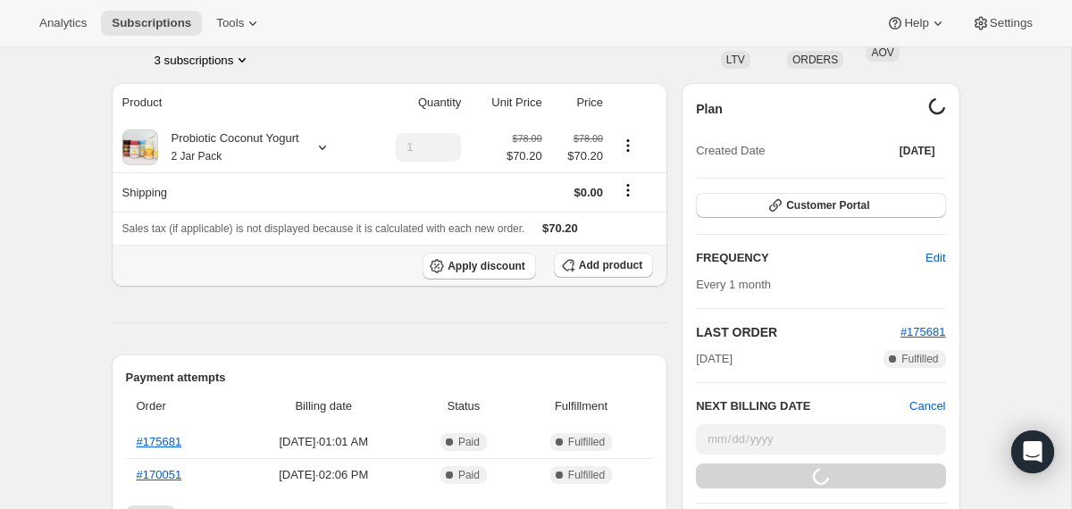
scroll to position [127, 0]
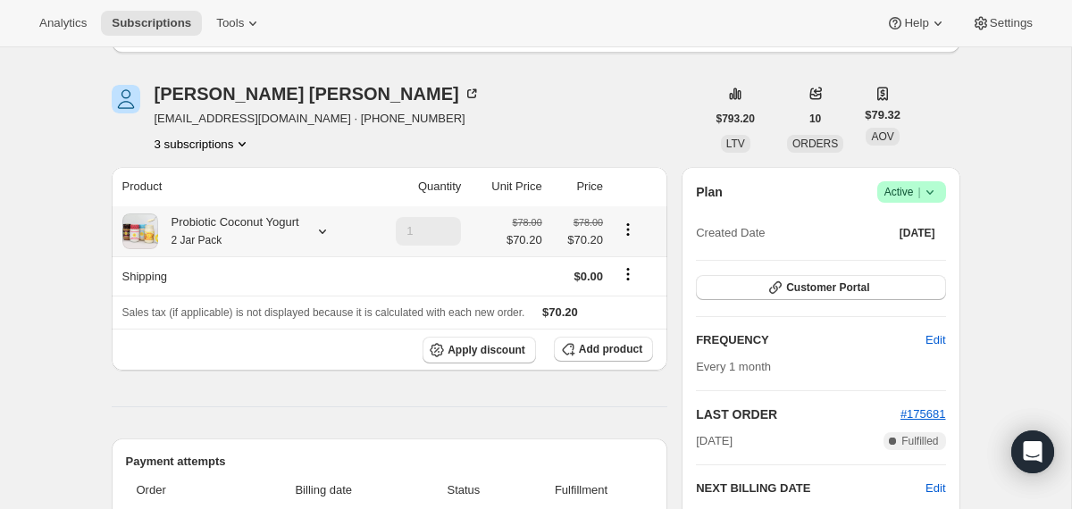
click at [272, 230] on div "Probiotic Coconut Yogurt 2 Jar Pack" at bounding box center [228, 231] width 141 height 36
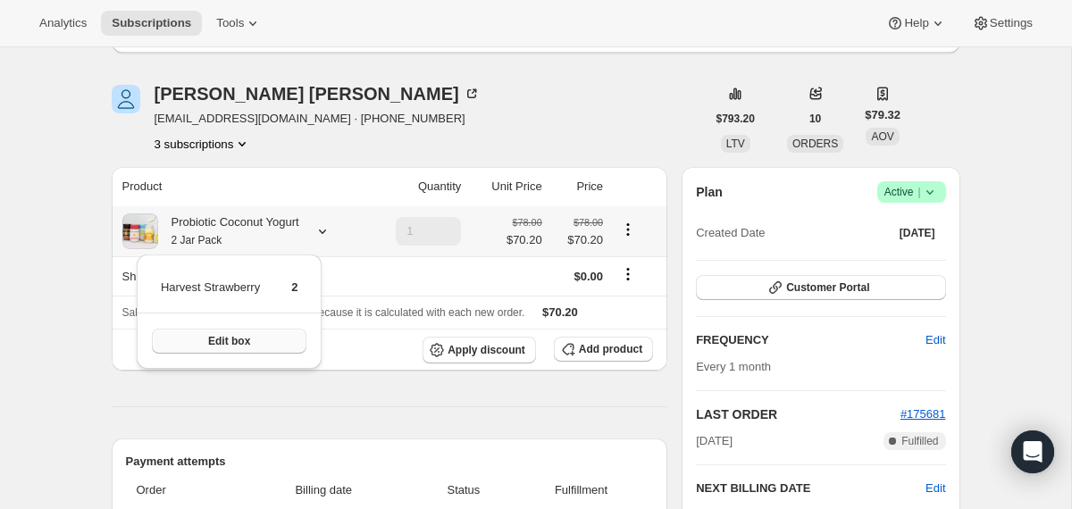
click at [266, 338] on button "Edit box" at bounding box center [229, 341] width 155 height 25
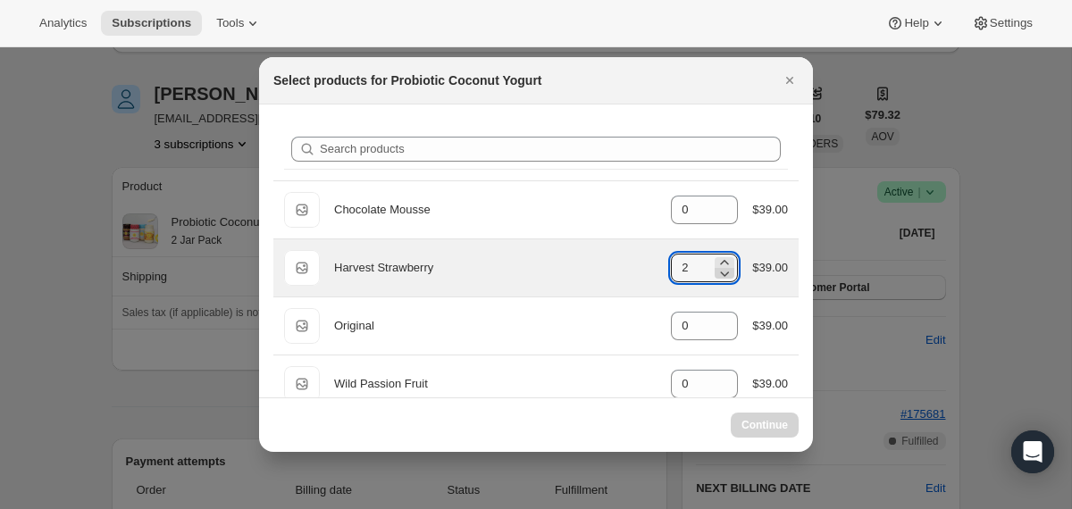
click at [723, 272] on icon ":r8q:" at bounding box center [725, 274] width 9 height 5
click at [720, 270] on icon ":r8q:" at bounding box center [725, 273] width 18 height 18
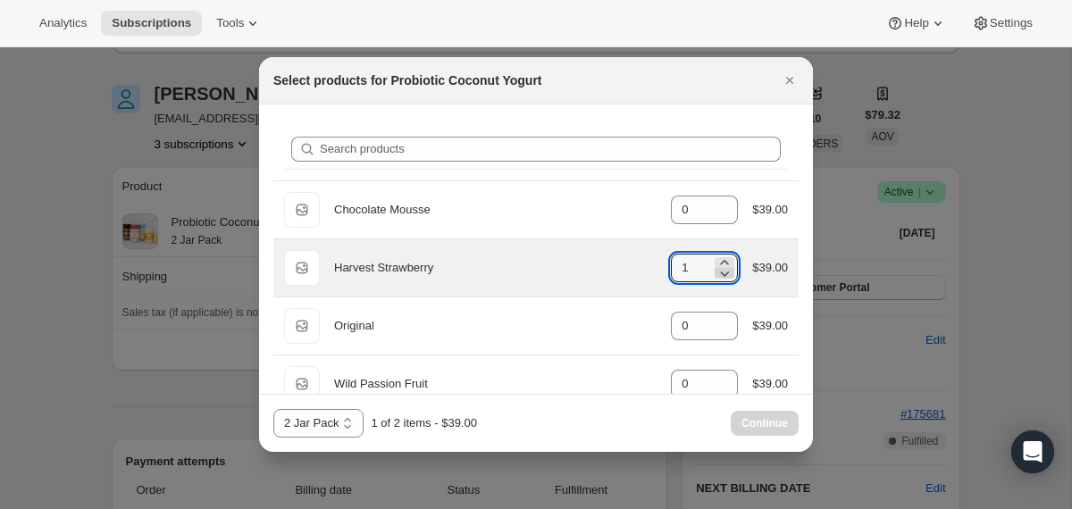
type input "0"
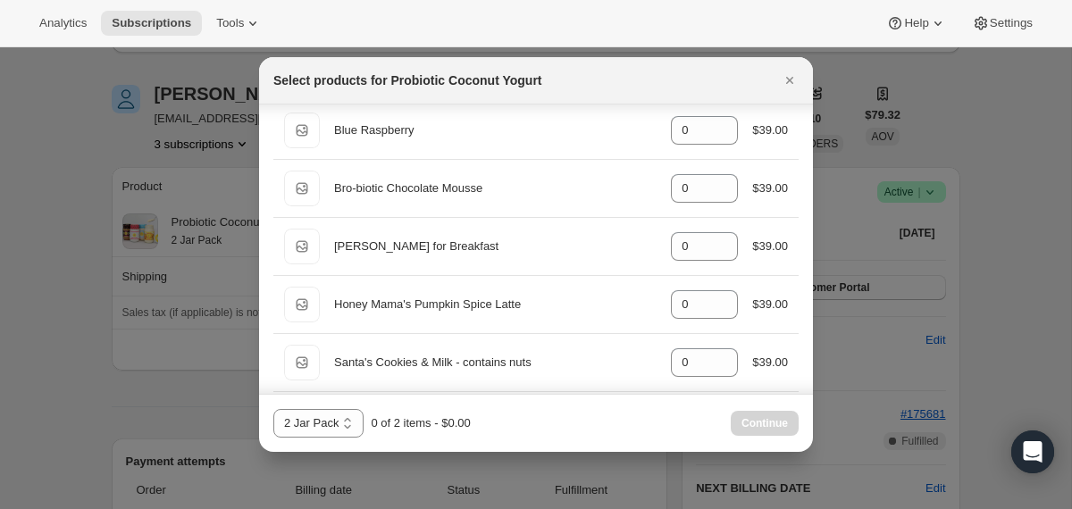
scroll to position [1427, 0]
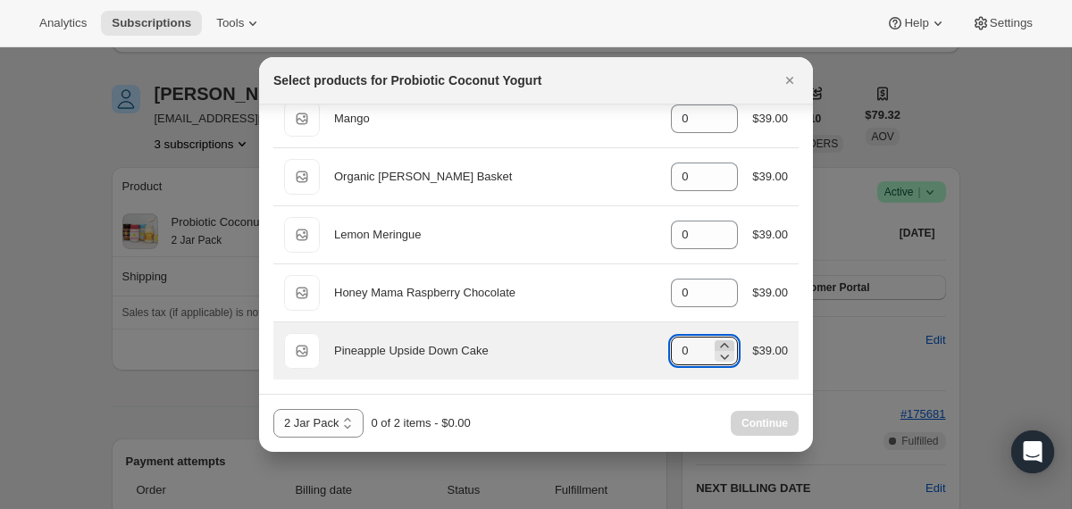
click at [720, 341] on icon ":r8q:" at bounding box center [725, 346] width 18 height 18
type input "2"
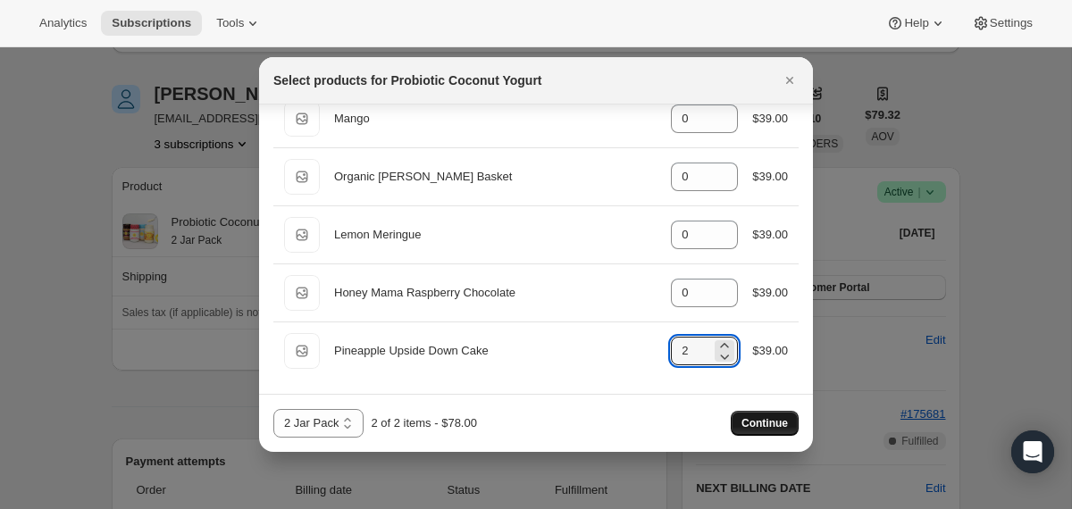
click at [741, 418] on span "Continue" at bounding box center [764, 423] width 46 height 14
